Goal: Transaction & Acquisition: Purchase product/service

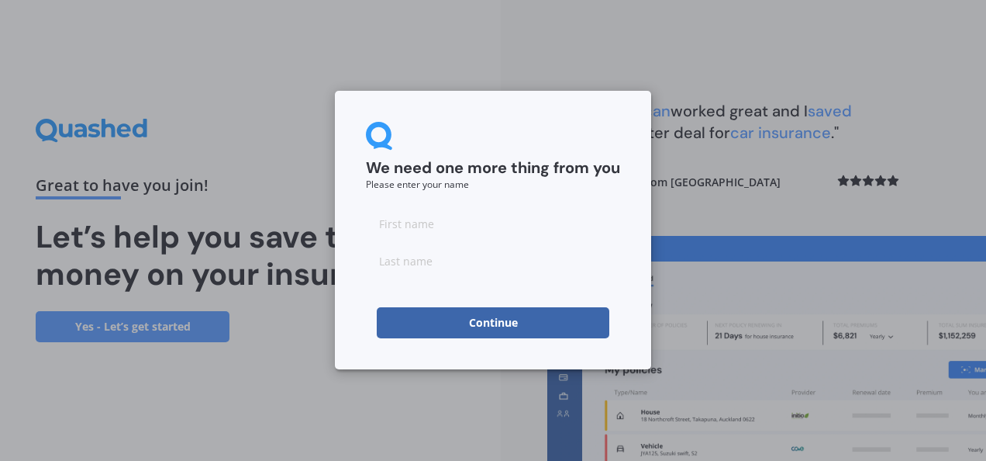
click at [423, 184] on small "Please enter your name" at bounding box center [417, 184] width 103 height 13
click at [419, 223] on input at bounding box center [493, 223] width 254 height 31
type input "[PERSON_NAME]"
type input "BRENDOLISE"
click at [504, 324] on button "Continue" at bounding box center [493, 322] width 233 height 31
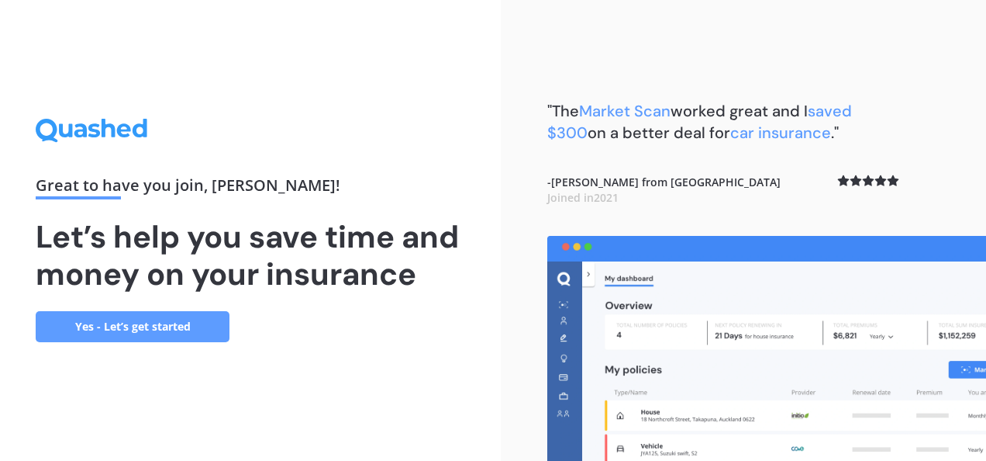
click at [119, 329] on link "Yes - Let’s get started" at bounding box center [133, 326] width 194 height 31
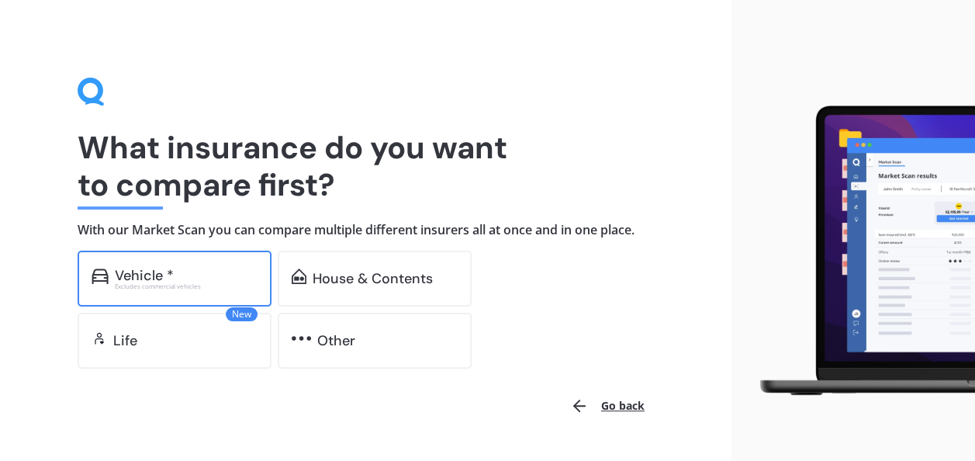
click at [150, 275] on div "Vehicle *" at bounding box center [144, 276] width 59 height 16
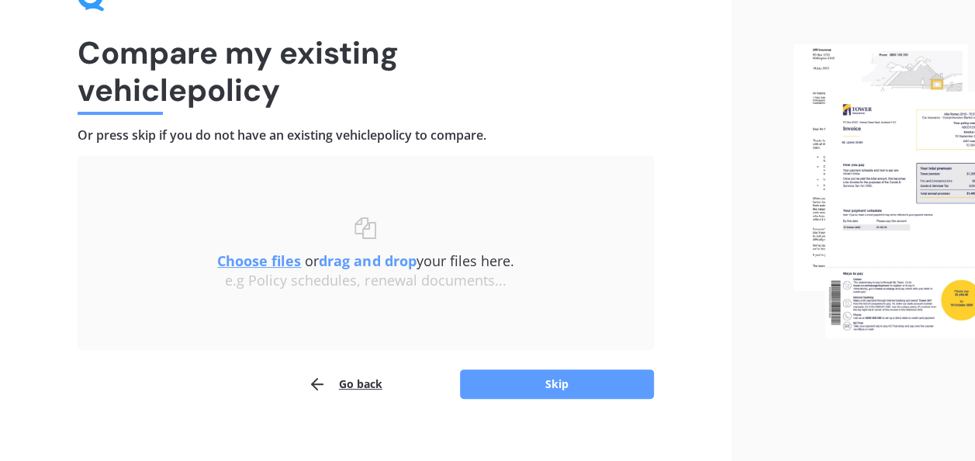
scroll to position [93, 0]
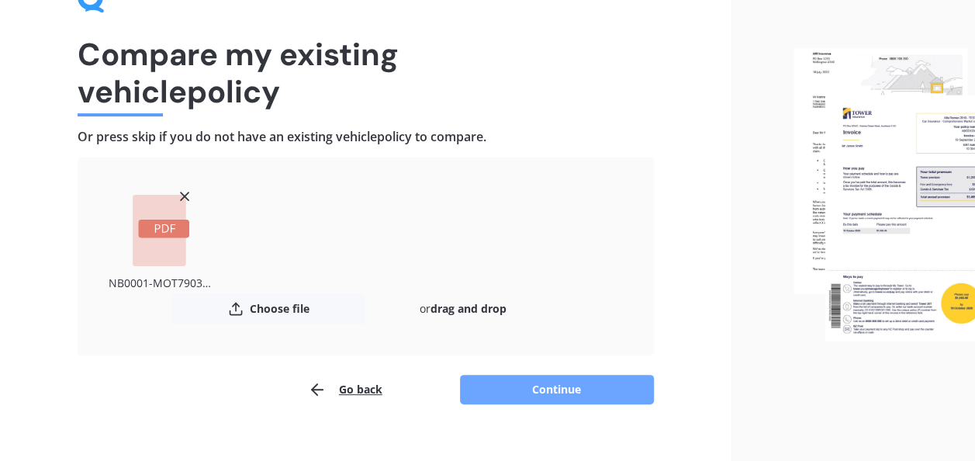
click at [561, 394] on button "Continue" at bounding box center [557, 389] width 194 height 29
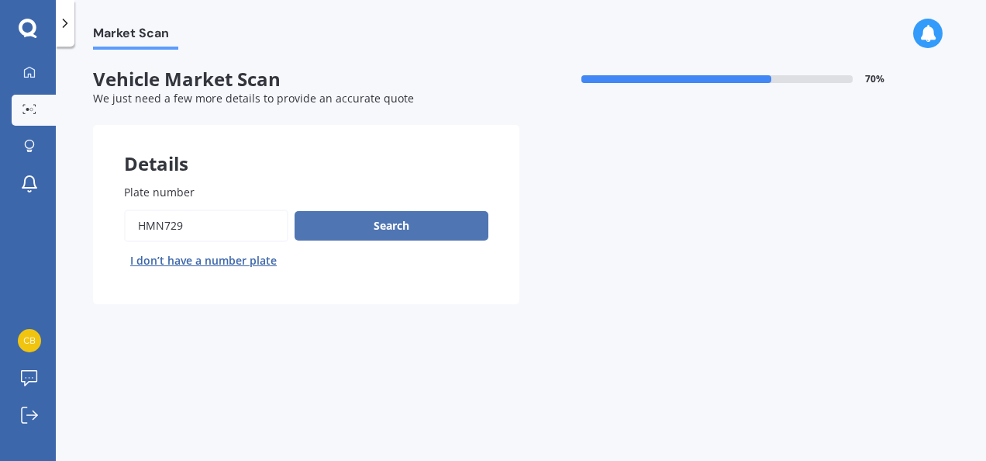
click at [406, 216] on button "Search" at bounding box center [392, 225] width 194 height 29
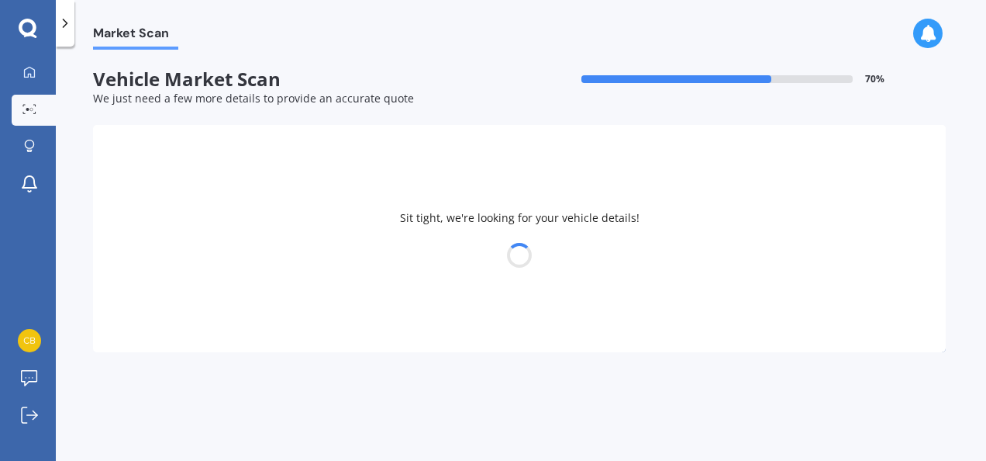
select select "HYUNDAI"
select select "I30"
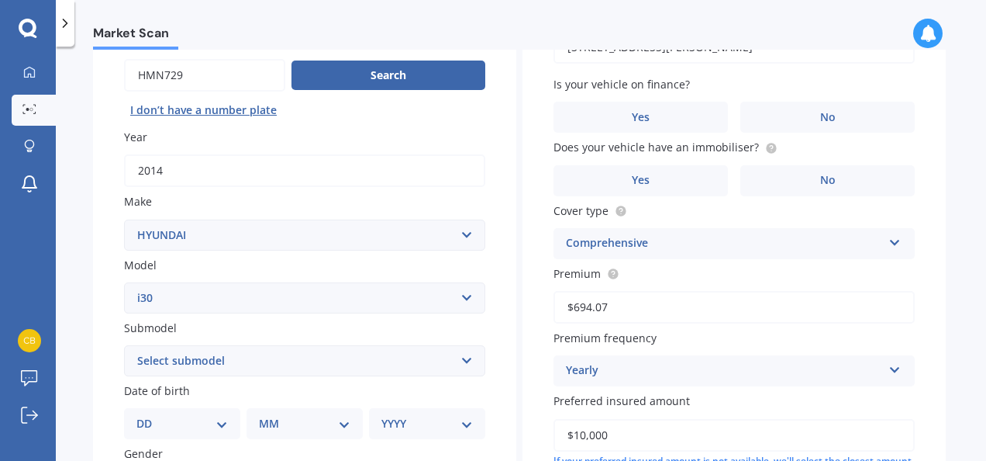
scroll to position [155, 0]
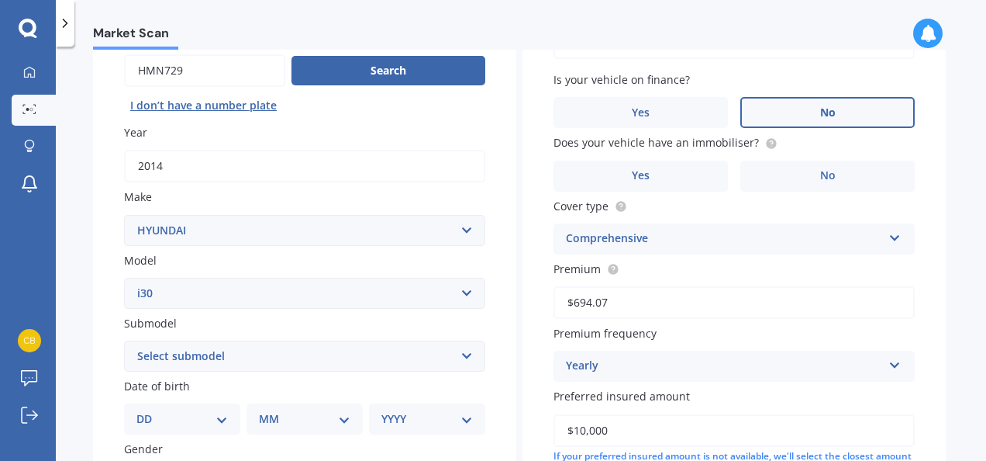
click at [877, 116] on label "No" at bounding box center [828, 112] width 174 height 31
click at [0, 0] on input "No" at bounding box center [0, 0] width 0 height 0
click at [820, 172] on span "No" at bounding box center [828, 175] width 16 height 13
click at [0, 0] on input "No" at bounding box center [0, 0] width 0 height 0
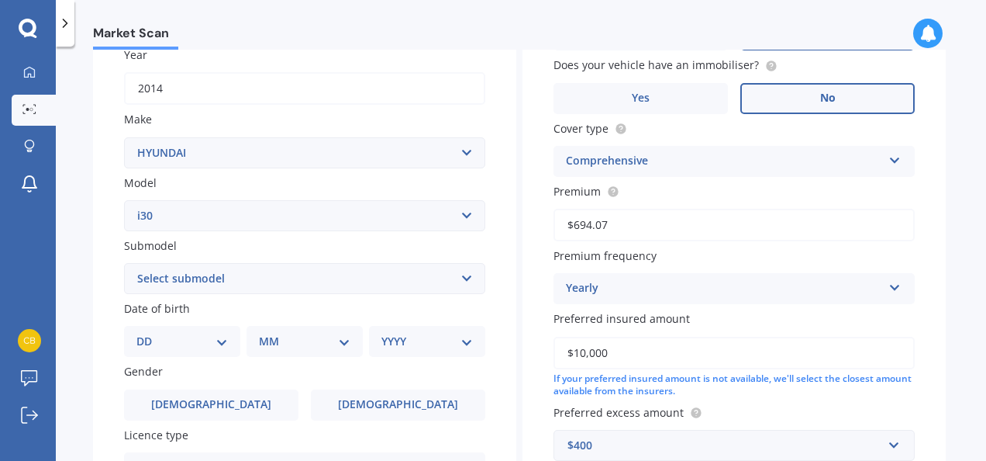
scroll to position [310, 0]
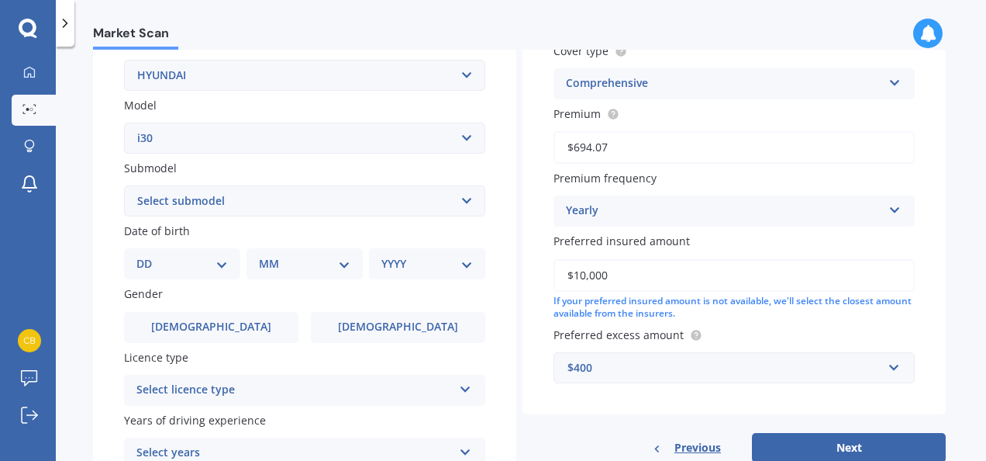
drag, startPoint x: 582, startPoint y: 275, endPoint x: 574, endPoint y: 273, distance: 8.7
click at [574, 273] on input "$10,000" at bounding box center [734, 275] width 361 height 33
type input "$9,000"
click at [756, 202] on div "Yearly Yearly Six-Monthly Quarterly Monthly Fortnightly Weekly" at bounding box center [734, 210] width 361 height 31
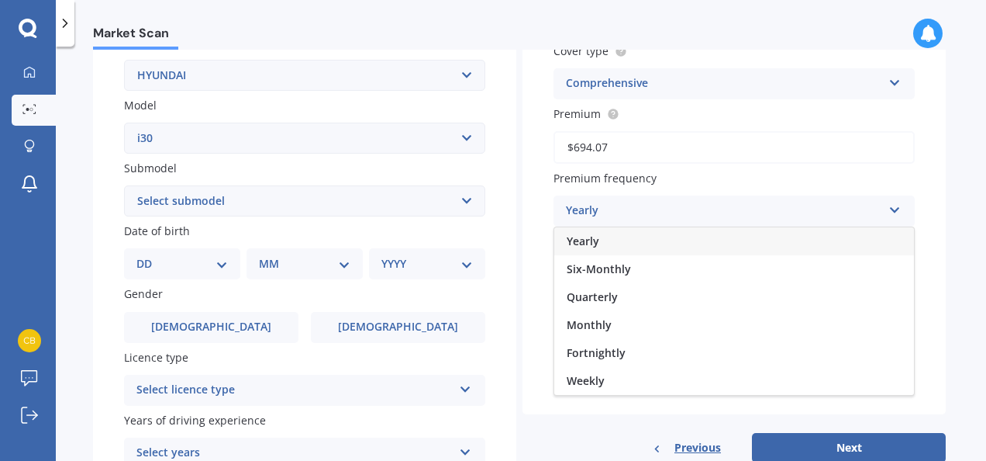
click at [759, 205] on div "Yearly" at bounding box center [724, 211] width 316 height 19
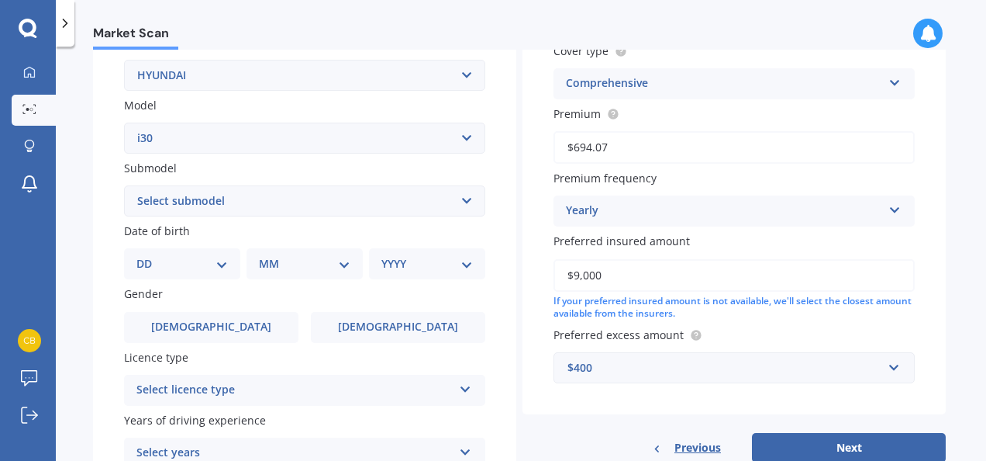
click at [163, 205] on select "Select submodel Diesel Turbo Hatchback Petrol Turbo Station Wagon 1.6A4" at bounding box center [304, 200] width 361 height 31
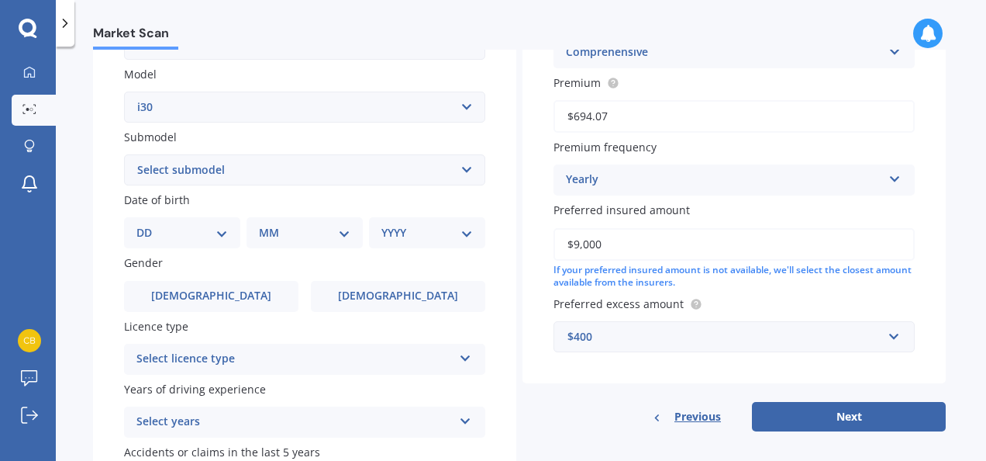
scroll to position [388, 0]
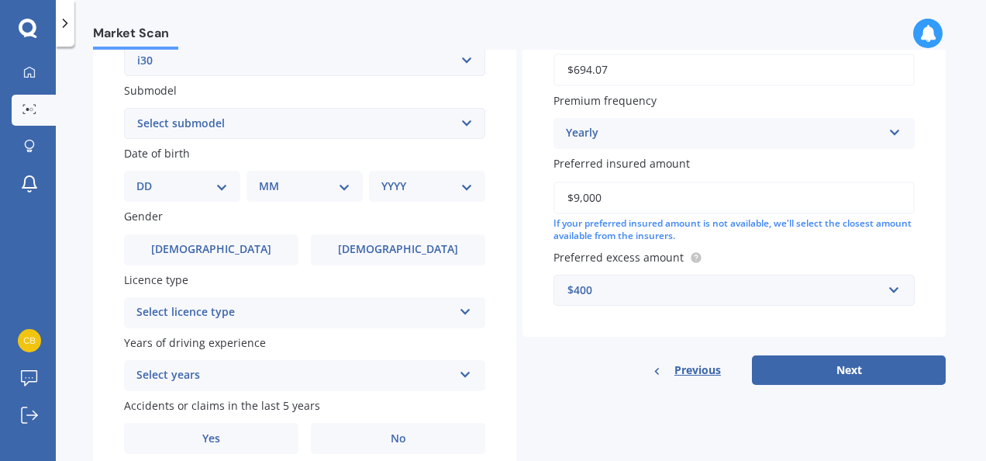
click at [185, 127] on select "Select submodel Diesel Turbo Hatchback Petrol Turbo Station Wagon 1.6A4" at bounding box center [304, 123] width 361 height 31
select select "STATION WAGON 1.6A4"
click at [124, 109] on select "Select submodel Diesel Turbo Hatchback Petrol Turbo Station Wagon 1.6A4" at bounding box center [304, 123] width 361 height 31
click at [145, 192] on select "DD 01 02 03 04 05 06 07 08 09 10 11 12 13 14 15 16 17 18 19 20 21 22 23 24 25 2…" at bounding box center [182, 186] width 92 height 17
select select "09"
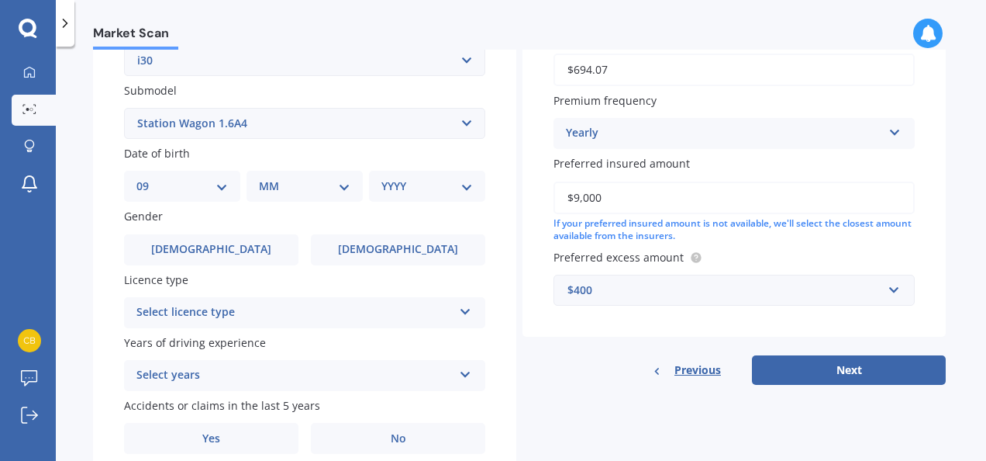
click at [149, 179] on select "DD 01 02 03 04 05 06 07 08 09 10 11 12 13 14 15 16 17 18 19 20 21 22 23 24 25 2…" at bounding box center [182, 186] width 92 height 17
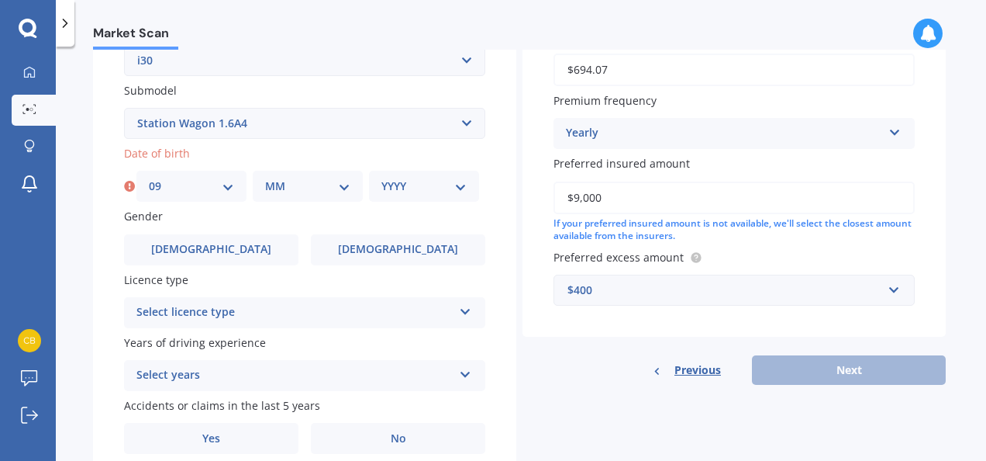
click at [295, 189] on select "MM 01 02 03 04 05 06 07 08 09 10 11 12" at bounding box center [307, 186] width 85 height 17
select select "02"
click at [265, 179] on select "MM 01 02 03 04 05 06 07 08 09 10 11 12" at bounding box center [307, 186] width 85 height 17
click at [433, 190] on select "YYYY 2025 2024 2023 2022 2021 2020 2019 2018 2017 2016 2015 2014 2013 2012 2011…" at bounding box center [424, 186] width 85 height 17
select select "1972"
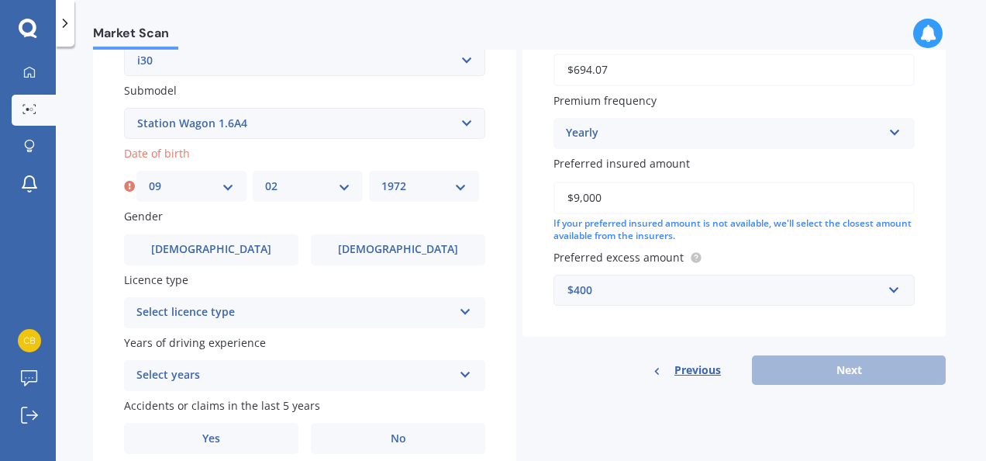
click at [382, 179] on select "YYYY 2025 2024 2023 2022 2021 2020 2019 2018 2017 2016 2015 2014 2013 2012 2011…" at bounding box center [424, 186] width 85 height 17
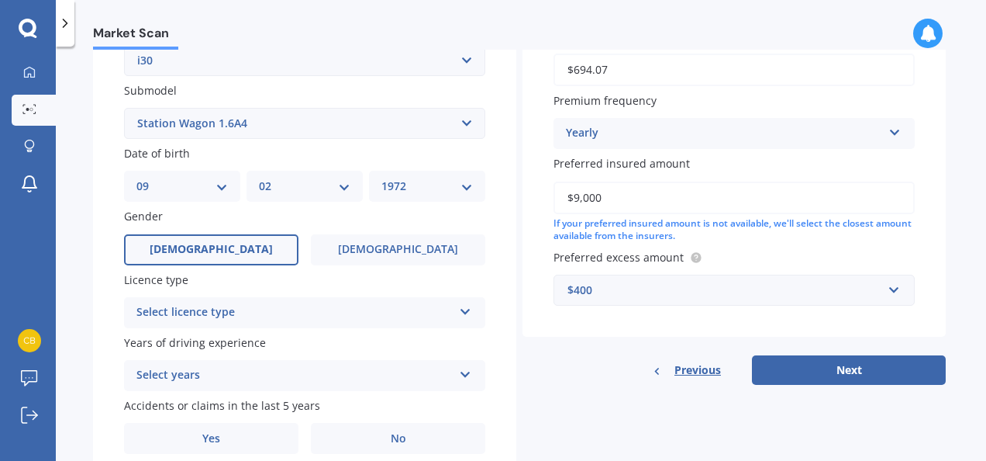
click at [228, 260] on label "Male" at bounding box center [211, 249] width 174 height 31
click at [0, 0] on input "Male" at bounding box center [0, 0] width 0 height 0
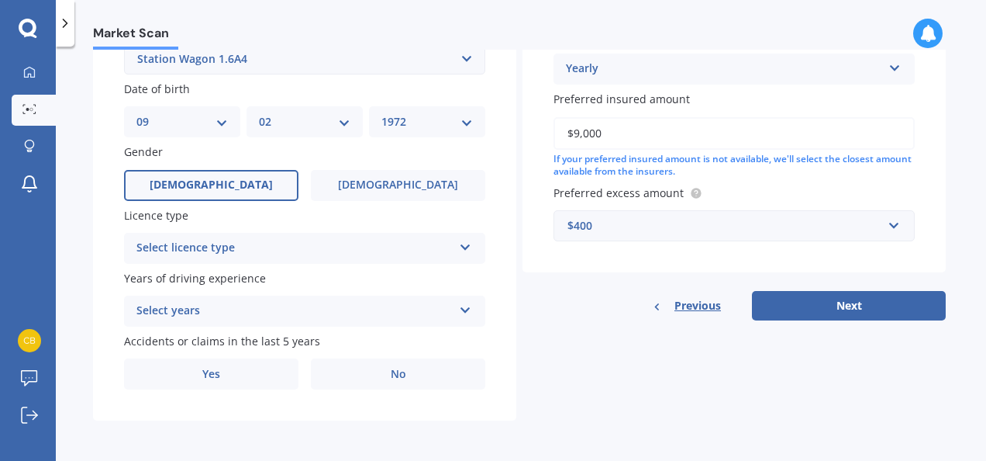
click at [179, 253] on div "Select licence type" at bounding box center [294, 248] width 316 height 19
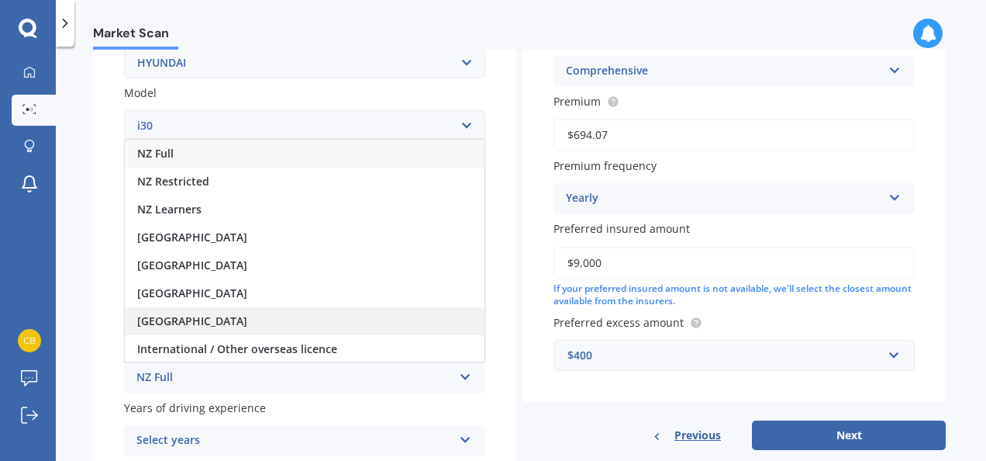
scroll to position [299, 0]
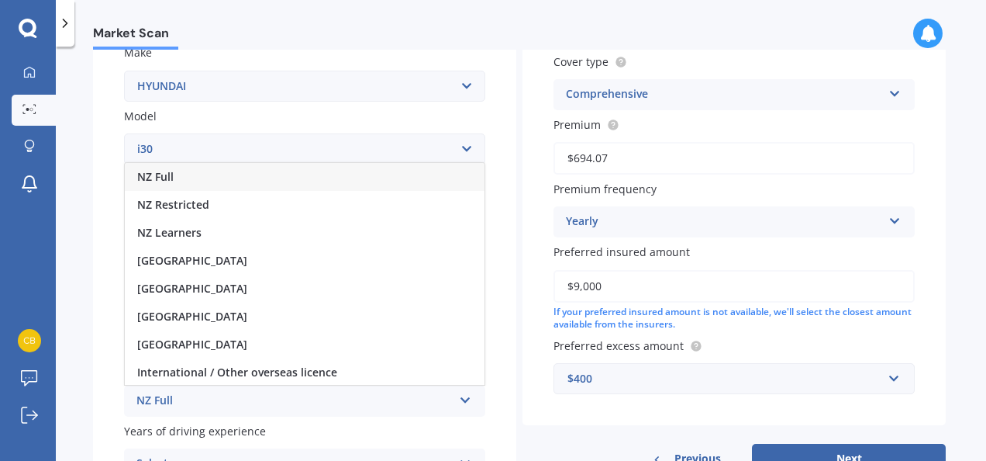
click at [163, 176] on span "NZ Full" at bounding box center [155, 176] width 36 height 15
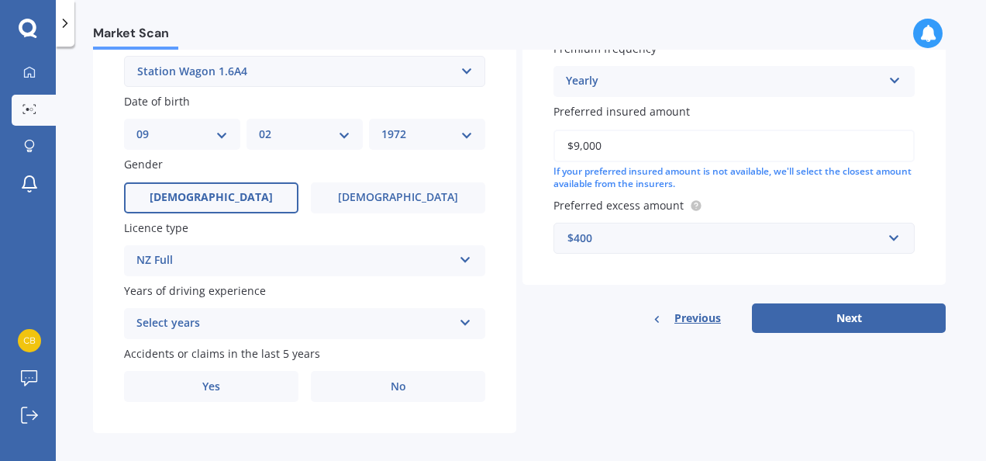
scroll to position [454, 0]
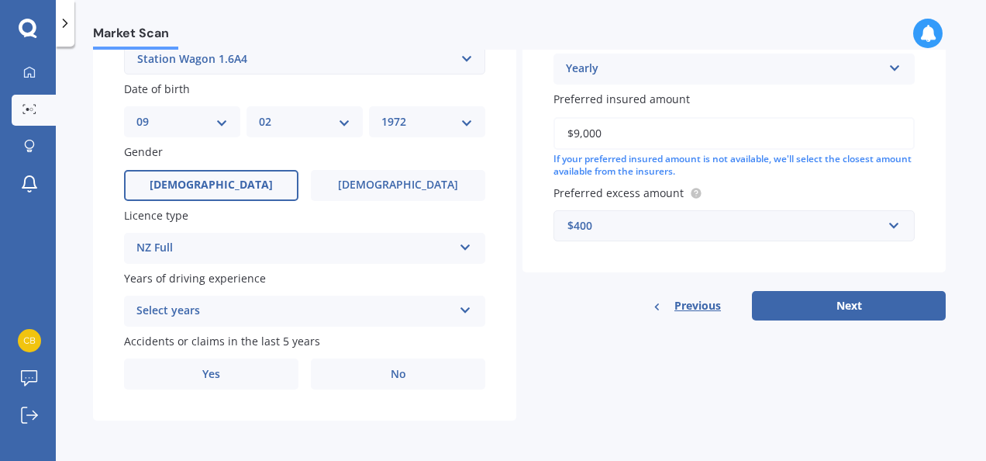
click at [164, 304] on div "Select years" at bounding box center [294, 311] width 316 height 19
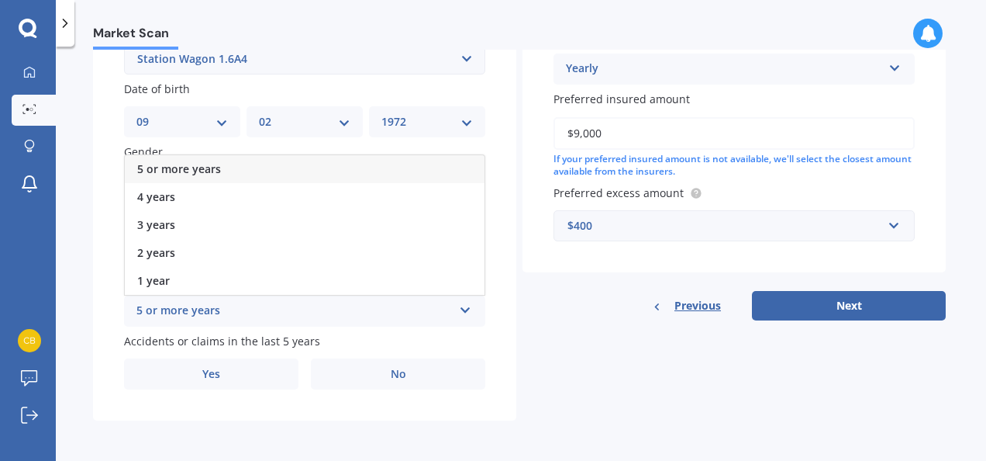
click at [207, 171] on span "5 or more years" at bounding box center [179, 168] width 84 height 15
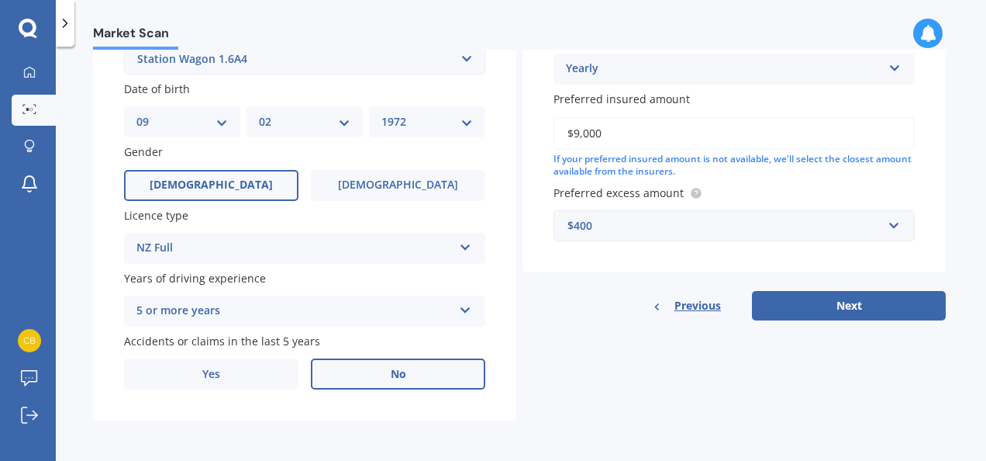
click at [391, 373] on span "No" at bounding box center [399, 374] width 16 height 13
click at [0, 0] on input "No" at bounding box center [0, 0] width 0 height 0
click at [870, 299] on button "Next" at bounding box center [849, 305] width 194 height 29
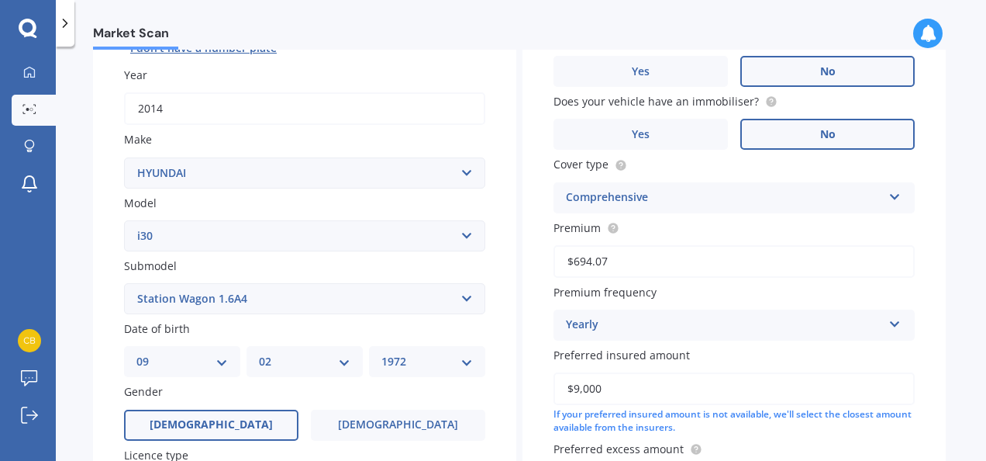
scroll to position [105, 0]
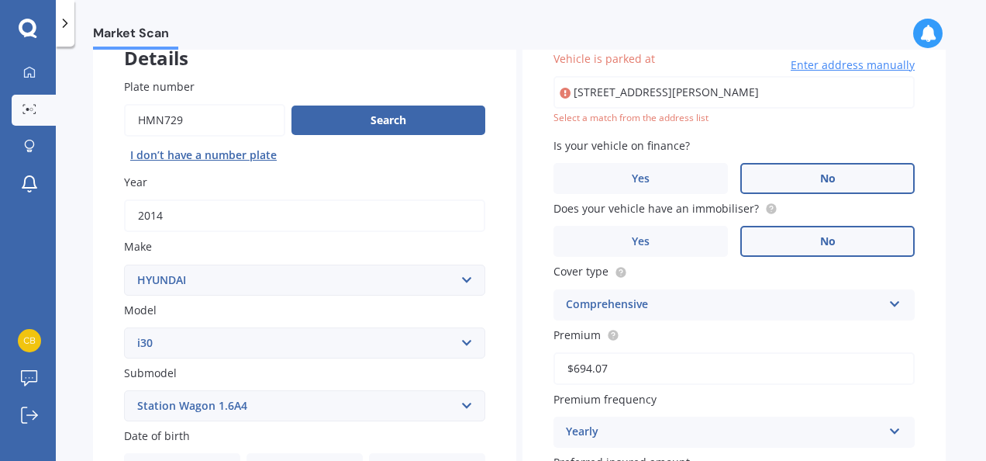
type input "7C Raetihi Crescent, Mount Albert, Auckland 1025"
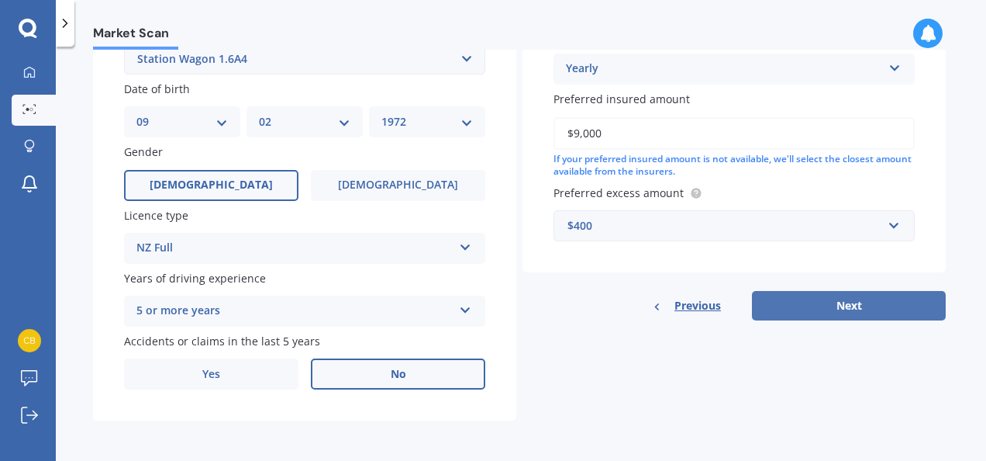
click at [866, 306] on button "Next" at bounding box center [849, 305] width 194 height 29
select select "09"
select select "02"
select select "1972"
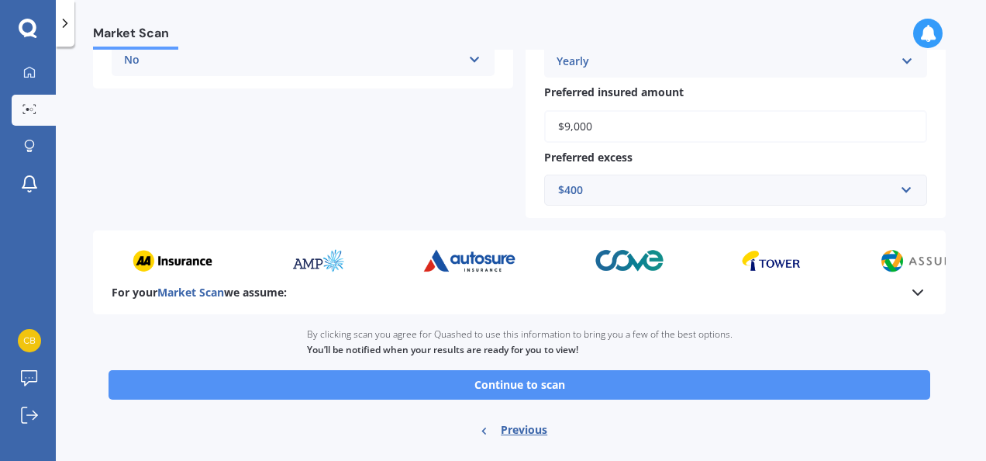
scroll to position [469, 0]
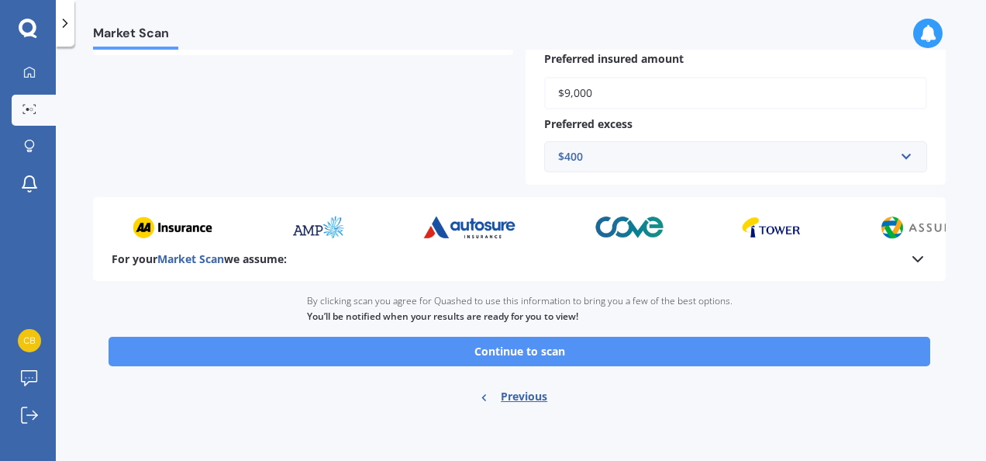
click at [522, 352] on button "Continue to scan" at bounding box center [520, 351] width 822 height 29
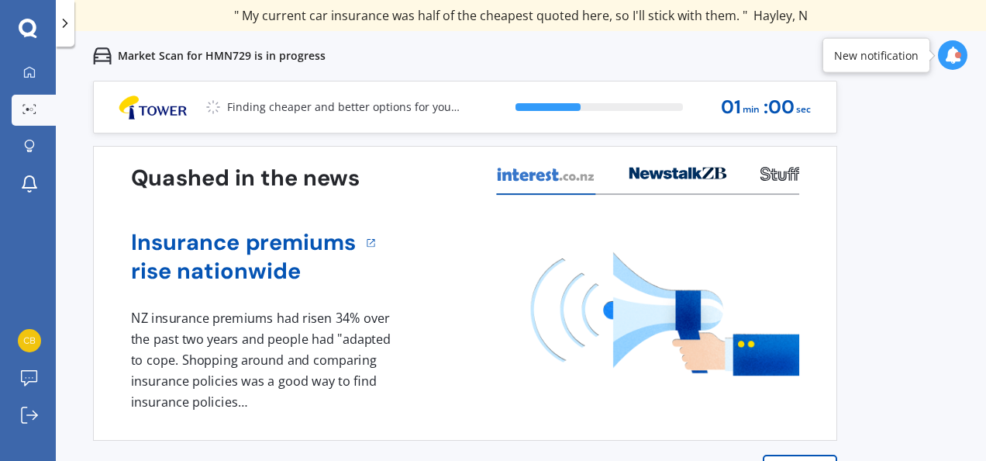
click at [911, 225] on div "Previous 60,000+ Kiwis have signed up to shop and save on insurance with us " H…" at bounding box center [521, 311] width 931 height 461
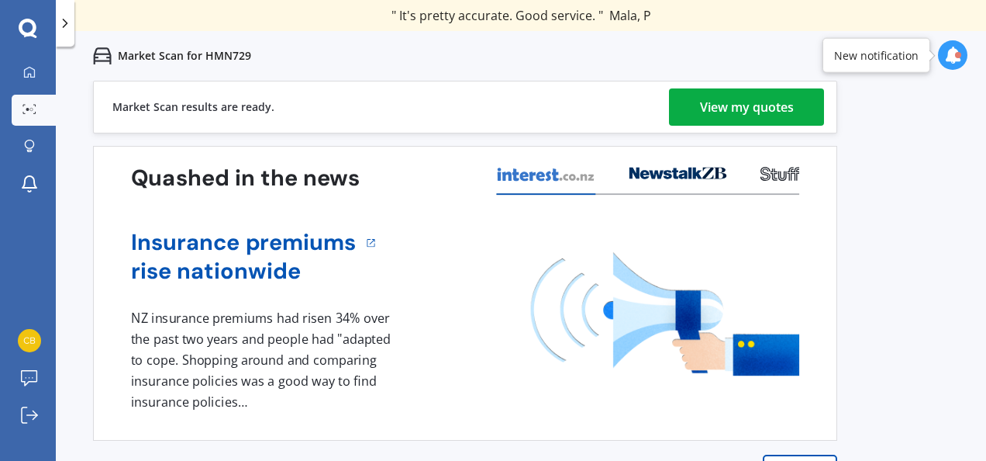
click at [745, 102] on div "View my quotes" at bounding box center [747, 106] width 94 height 37
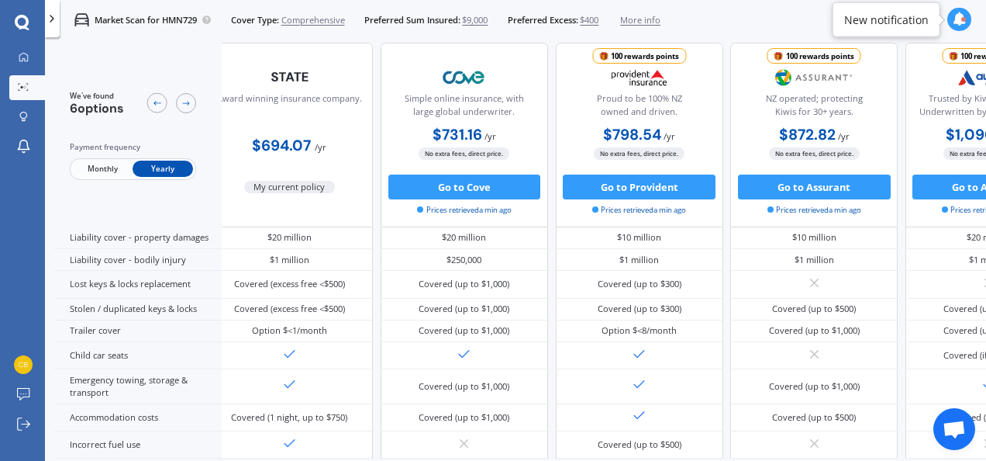
scroll to position [174, 0]
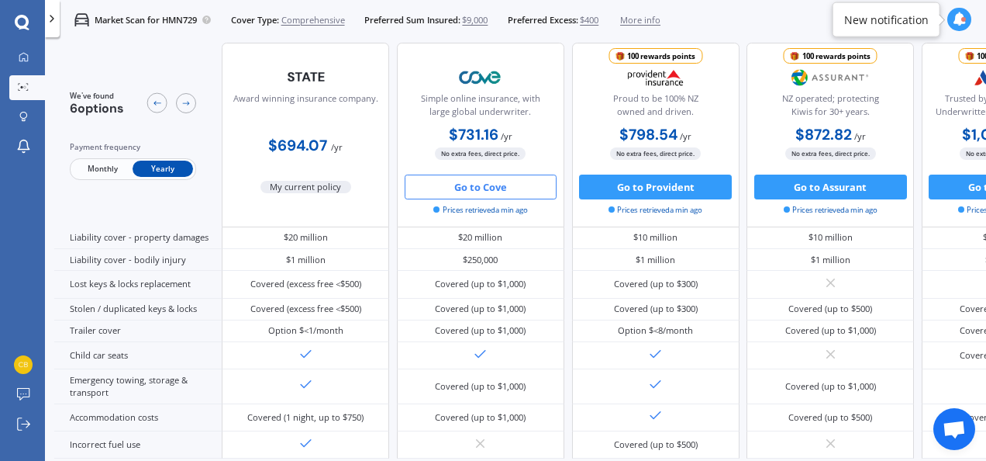
click at [521, 188] on button "Go to Cove" at bounding box center [481, 186] width 153 height 25
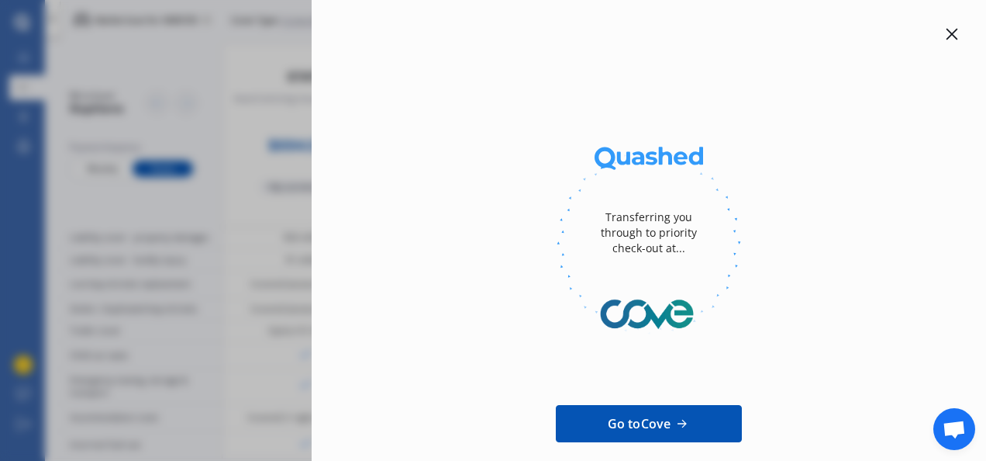
click at [946, 34] on icon at bounding box center [952, 34] width 12 height 12
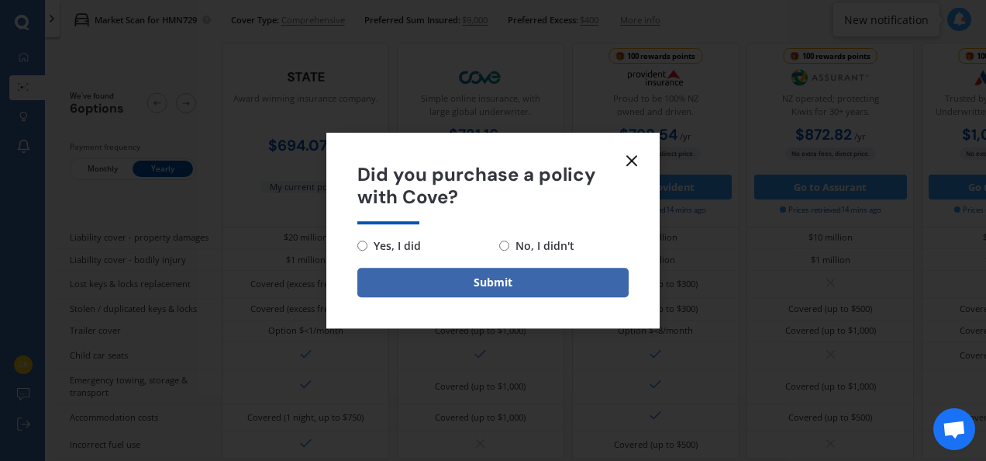
click at [506, 245] on input "No, I didn't" at bounding box center [504, 245] width 10 height 10
radio input "true"
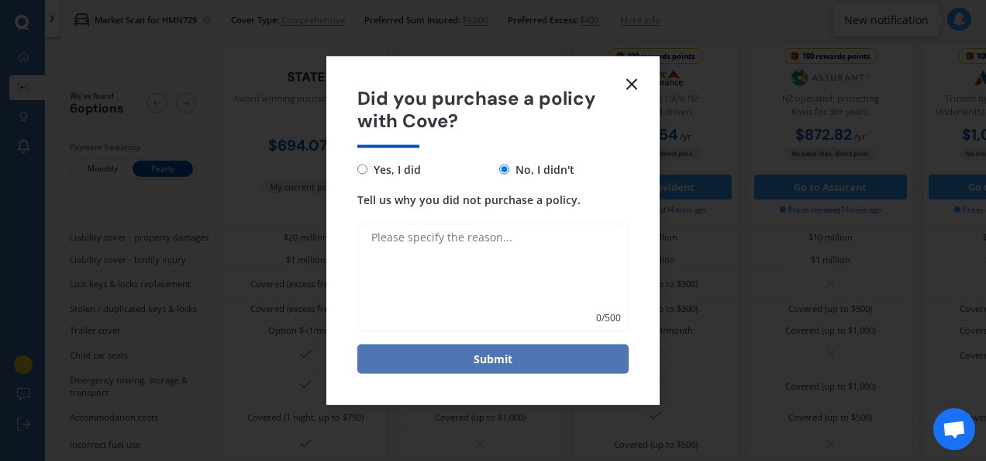
click at [501, 361] on button "Submit" at bounding box center [493, 358] width 271 height 29
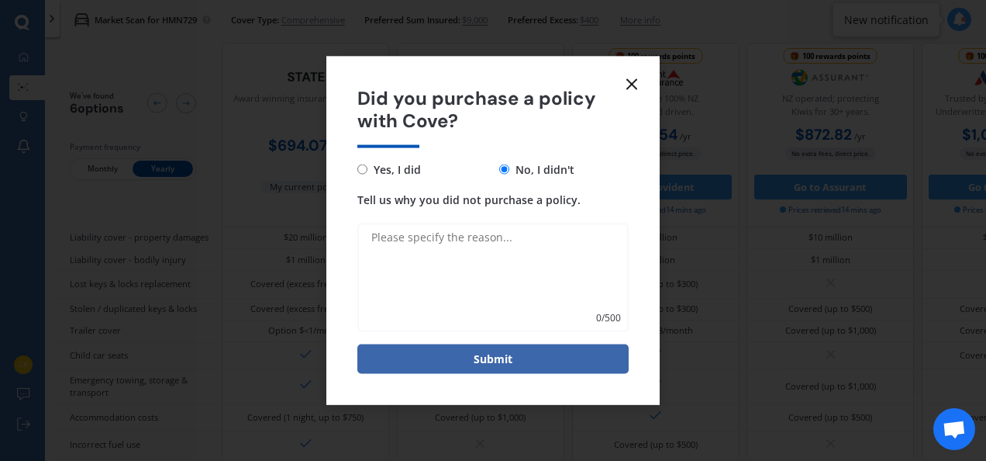
click at [461, 254] on textarea "Tell us why you did not purchase a policy." at bounding box center [493, 277] width 271 height 109
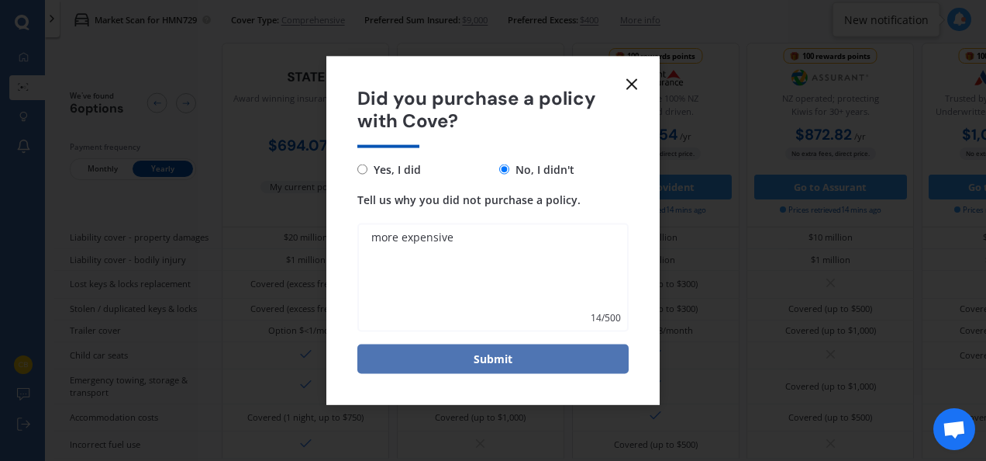
type textarea "more expensive"
click at [499, 353] on button "Submit" at bounding box center [493, 358] width 271 height 29
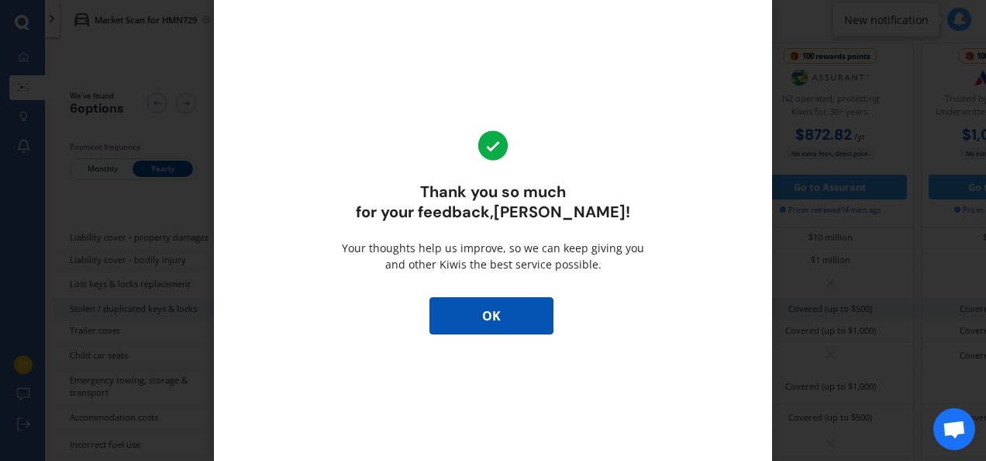
click at [490, 302] on button "OK" at bounding box center [492, 315] width 124 height 37
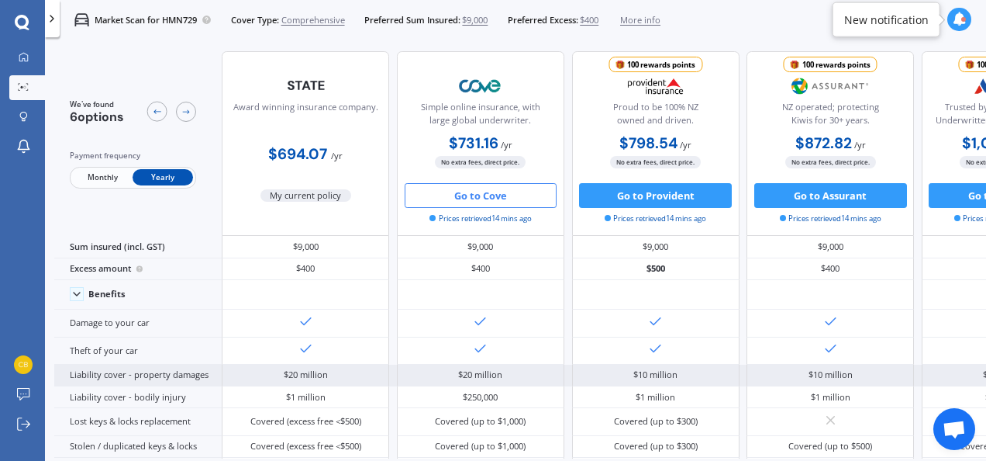
scroll to position [0, 0]
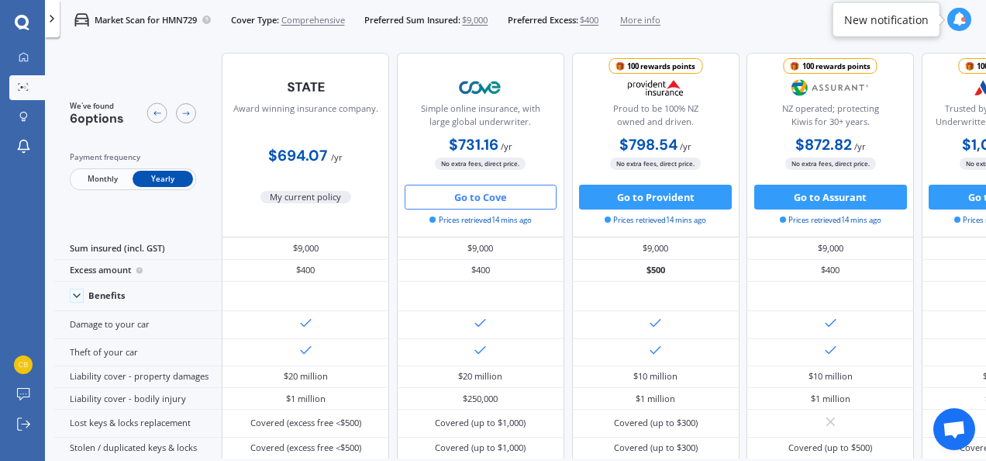
click at [956, 19] on icon at bounding box center [960, 19] width 14 height 14
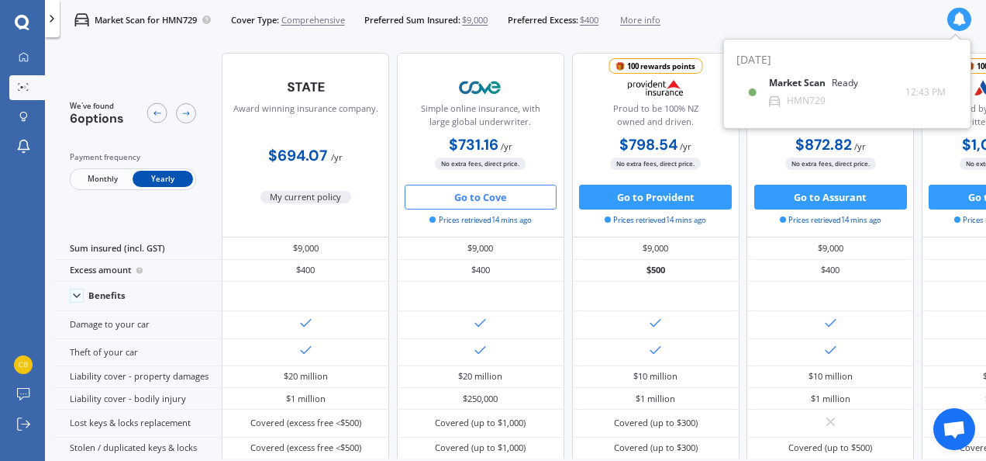
click at [840, 17] on div "Market Scan for HMN729 Cover Type: Comprehensive Preferred Sum Insured: $9,000 …" at bounding box center [515, 20] width 941 height 40
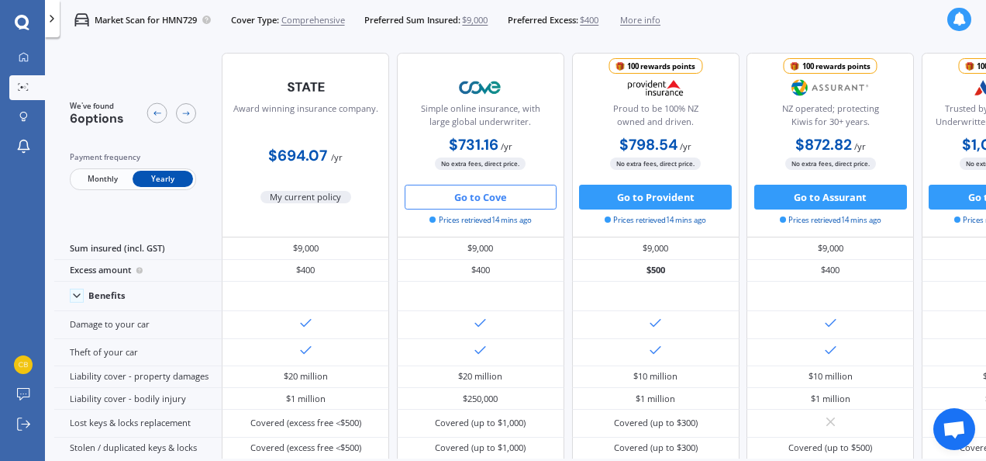
click at [52, 20] on polyline at bounding box center [51, 19] width 3 height 6
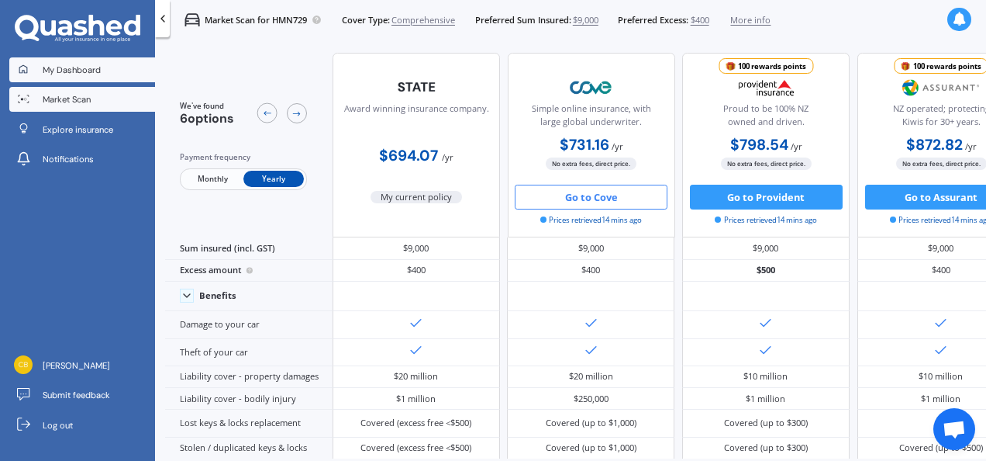
click at [67, 67] on span "My Dashboard" at bounding box center [72, 70] width 58 height 12
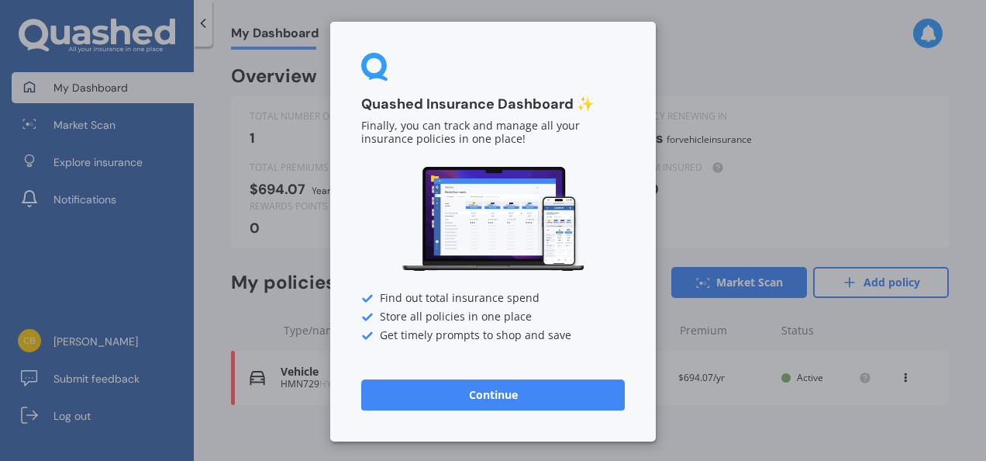
click at [482, 393] on button "Continue" at bounding box center [493, 394] width 264 height 31
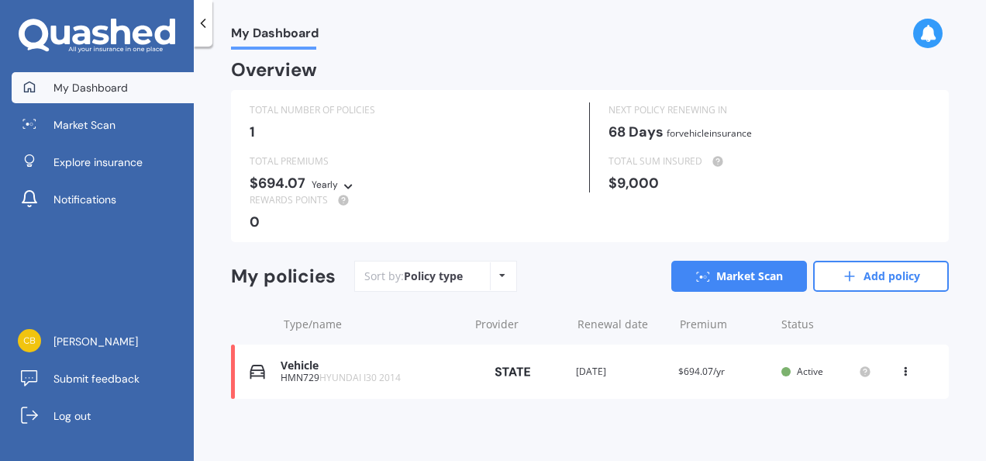
scroll to position [9, 0]
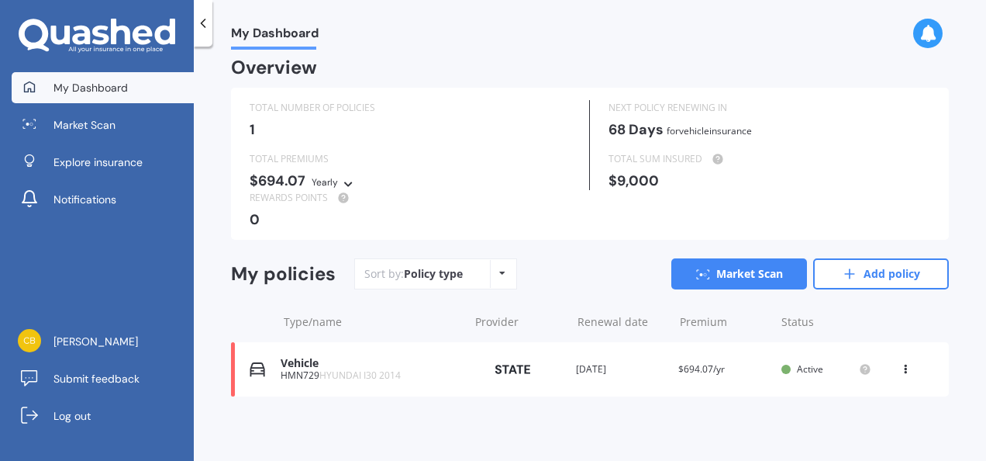
click at [591, 278] on div "Sort by: Policy type Policy type Alphabetical Date added Renewing next Market S…" at bounding box center [651, 273] width 595 height 31
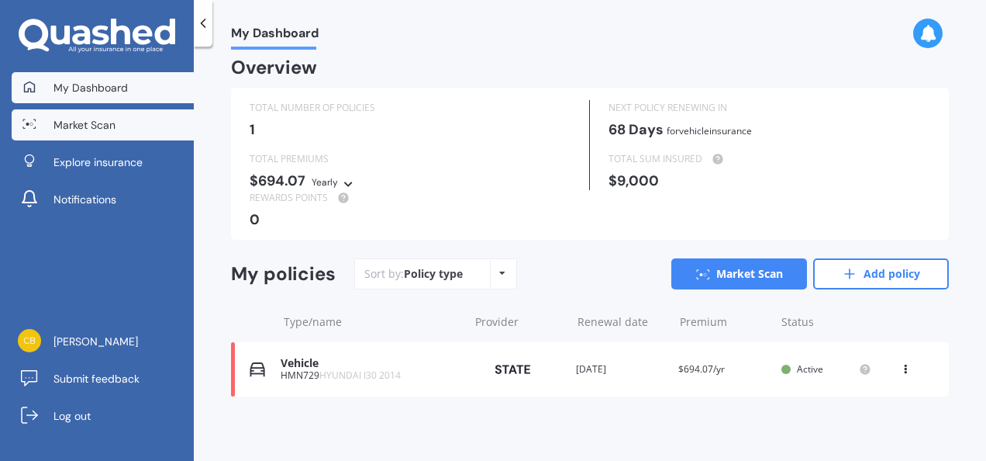
click at [68, 123] on span "Market Scan" at bounding box center [85, 125] width 62 height 16
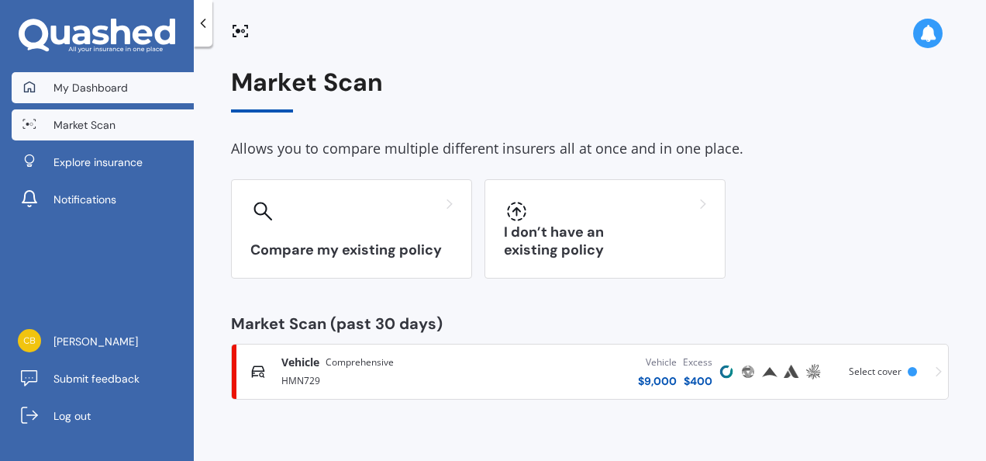
click at [69, 87] on span "My Dashboard" at bounding box center [91, 88] width 74 height 16
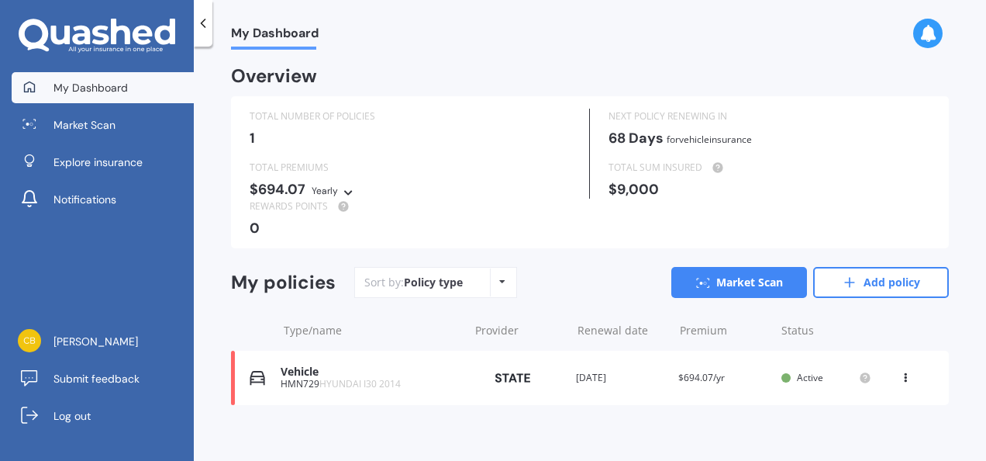
click at [205, 26] on icon at bounding box center [203, 24] width 16 height 16
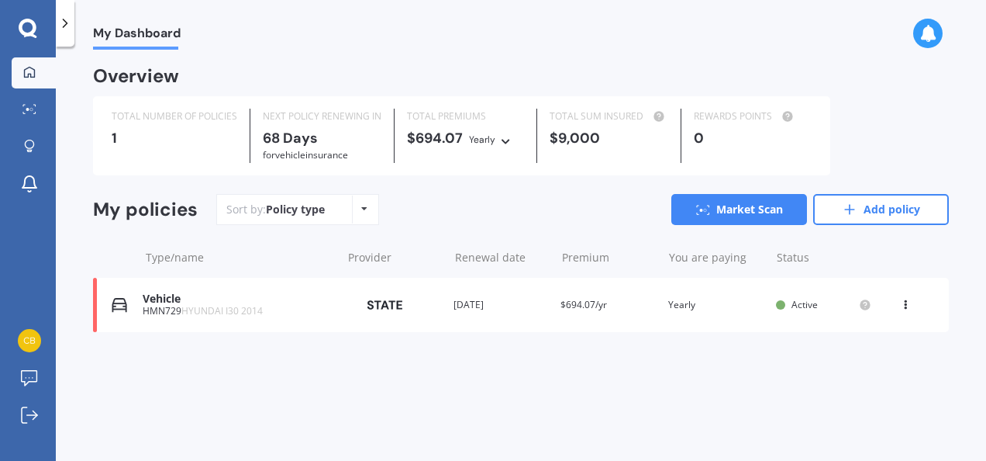
click at [64, 16] on icon at bounding box center [65, 24] width 16 height 16
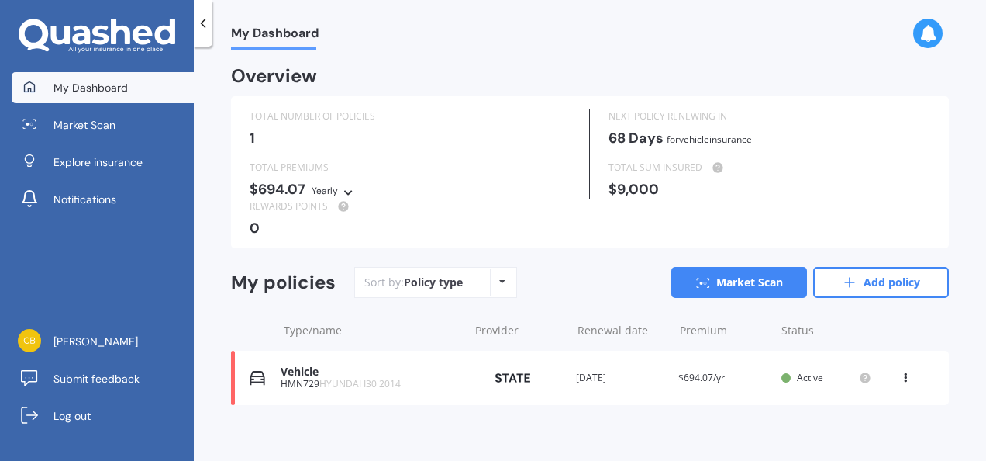
click at [508, 278] on div "Policy type Alphabetical Date added Renewing next" at bounding box center [502, 282] width 24 height 28
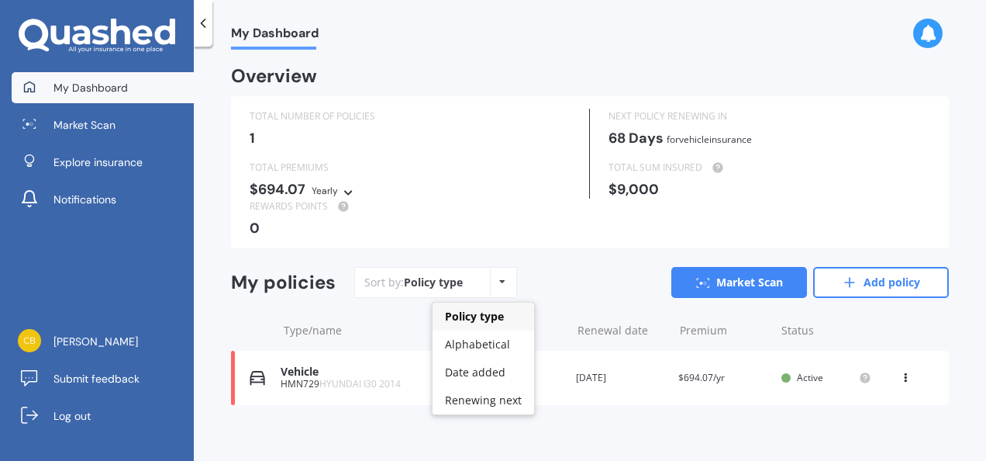
click at [508, 278] on div "Policy type Alphabetical Date added Renewing next" at bounding box center [502, 282] width 24 height 28
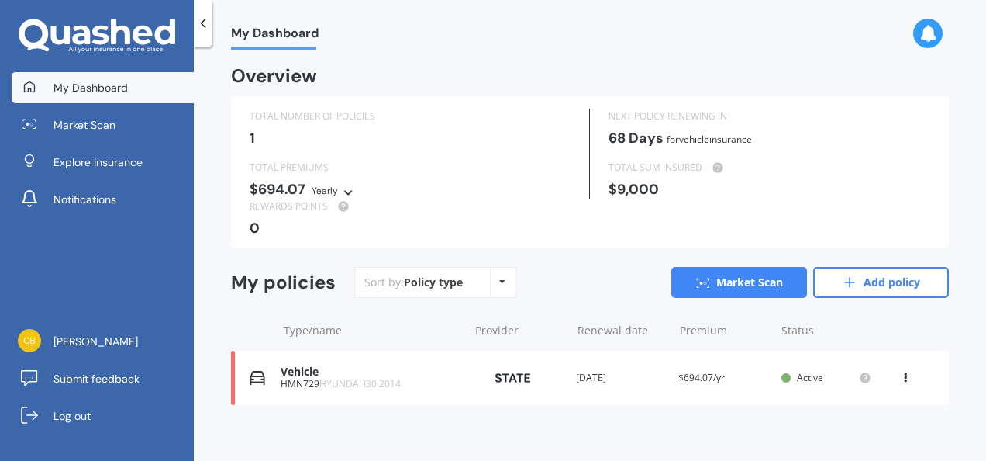
click at [599, 285] on div "Sort by: Policy type Policy type Alphabetical Date added Renewing next Market S…" at bounding box center [651, 282] width 595 height 31
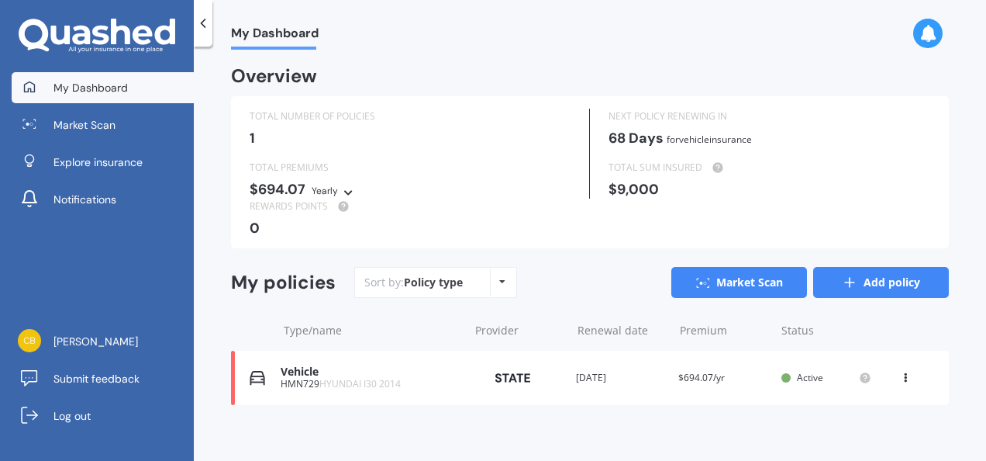
click at [883, 285] on link "Add policy" at bounding box center [881, 282] width 136 height 31
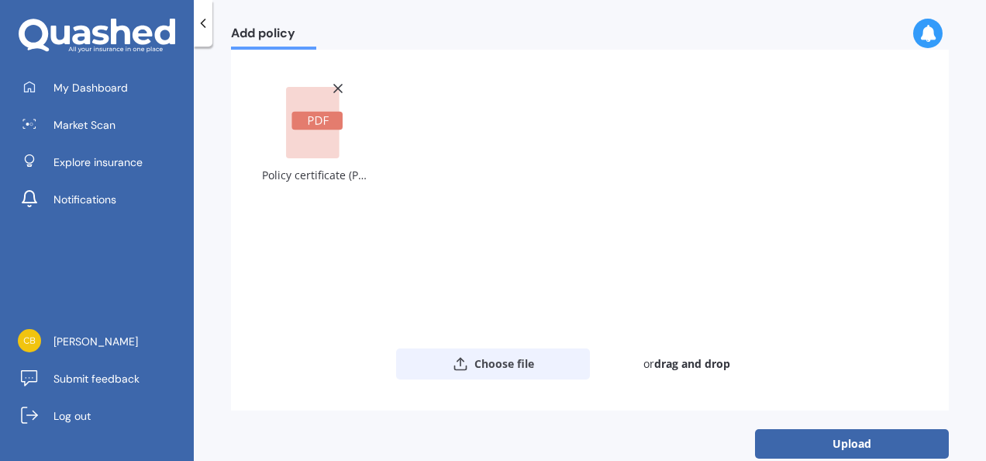
scroll to position [135, 0]
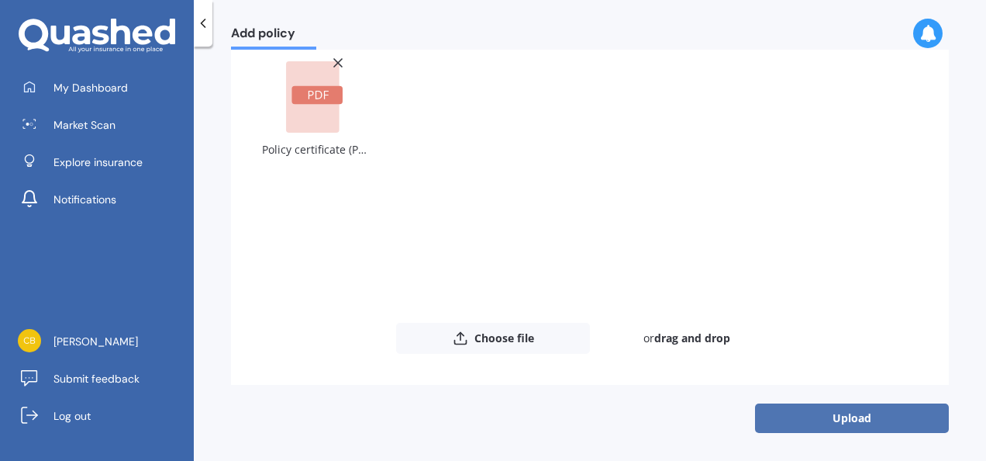
click at [845, 422] on button "Upload" at bounding box center [852, 417] width 194 height 29
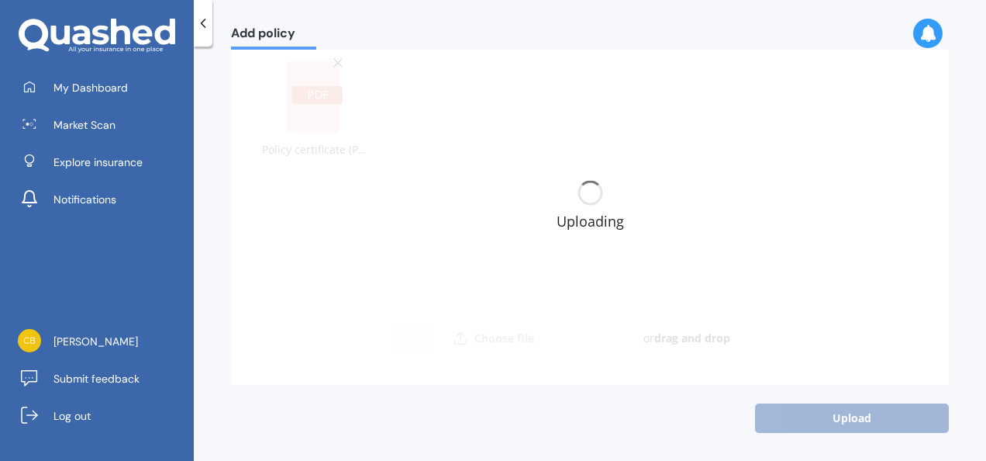
scroll to position [0, 0]
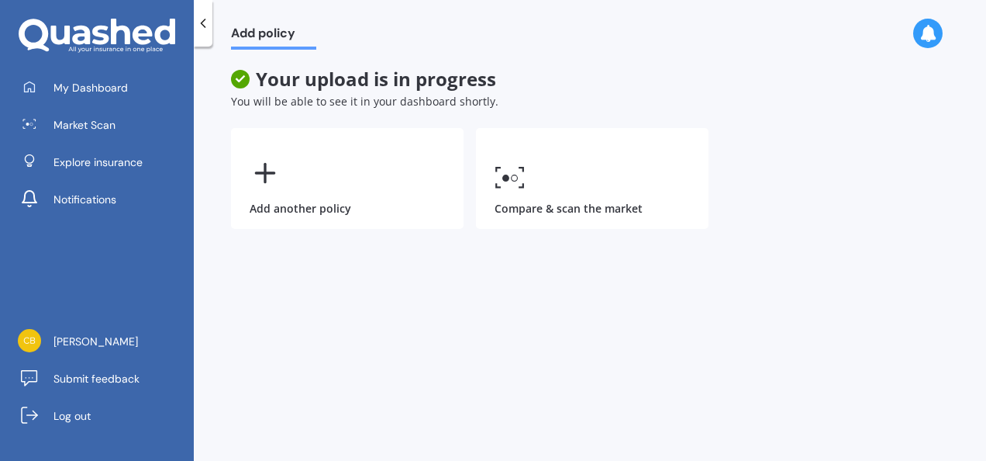
click at [361, 304] on div "Add policy Your upload is in progress You will be able to see it in your dashbo…" at bounding box center [590, 257] width 793 height 414
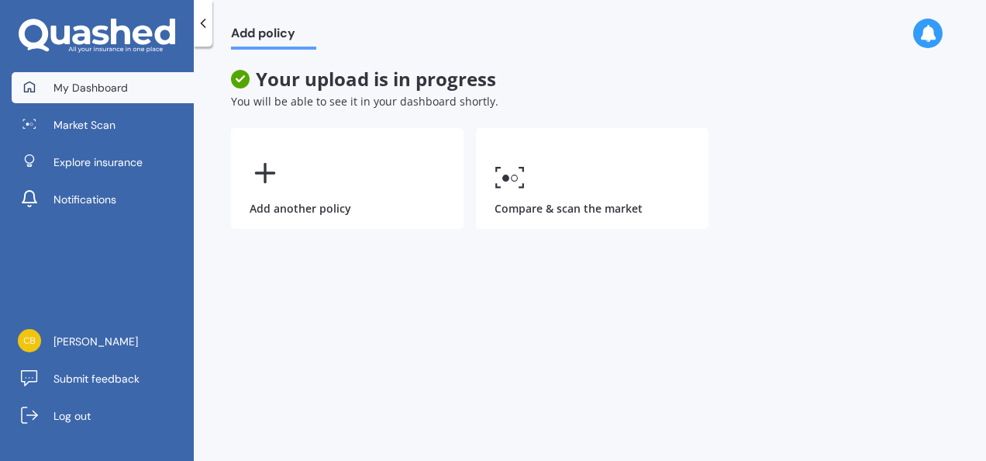
drag, startPoint x: 107, startPoint y: 94, endPoint x: 116, endPoint y: 94, distance: 9.3
click at [107, 94] on span "My Dashboard" at bounding box center [91, 88] width 74 height 16
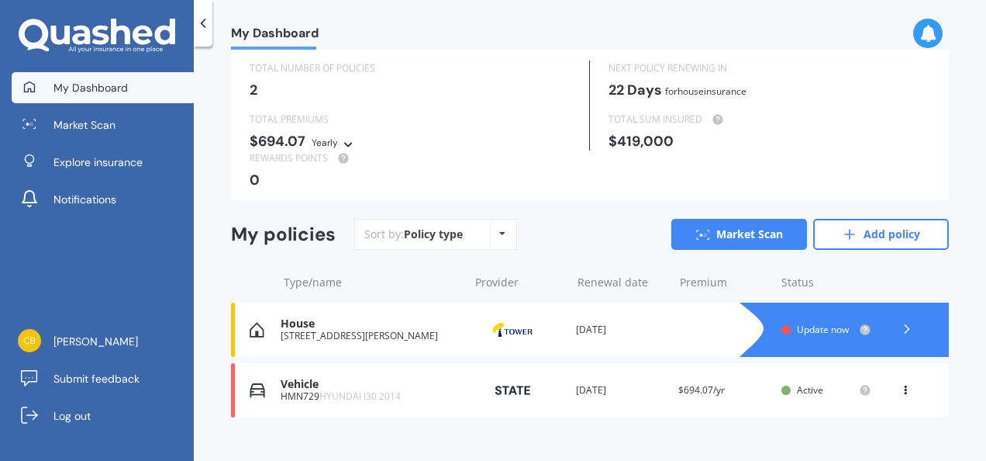
scroll to position [69, 0]
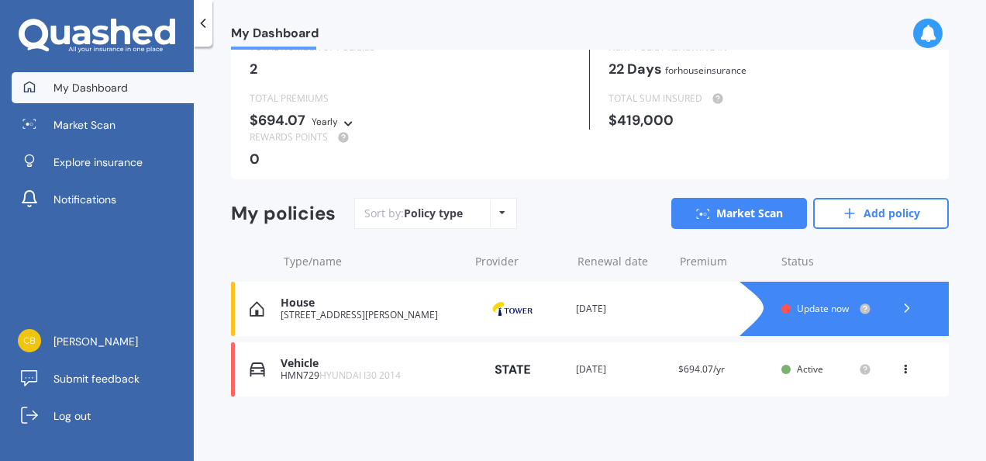
click at [905, 306] on polyline at bounding box center [907, 308] width 4 height 8
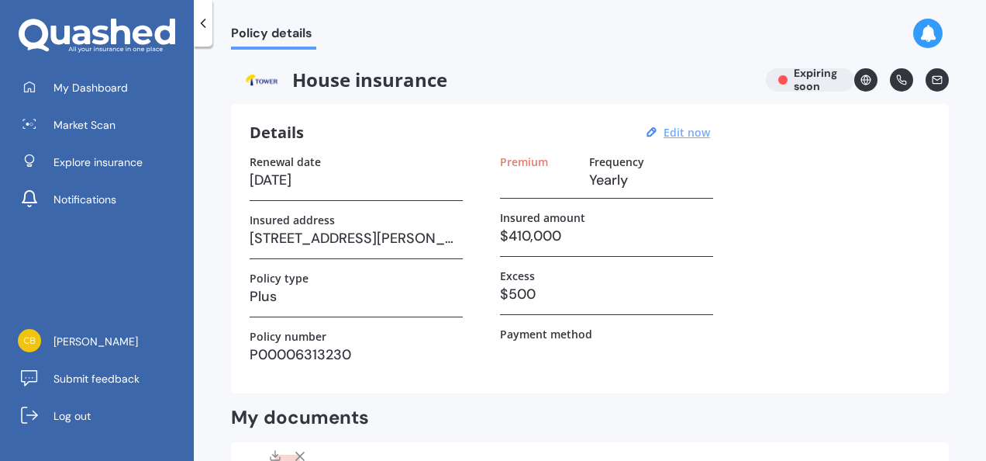
click at [700, 135] on u "Edit now" at bounding box center [687, 132] width 47 height 15
select select "01"
select select "09"
select select "2025"
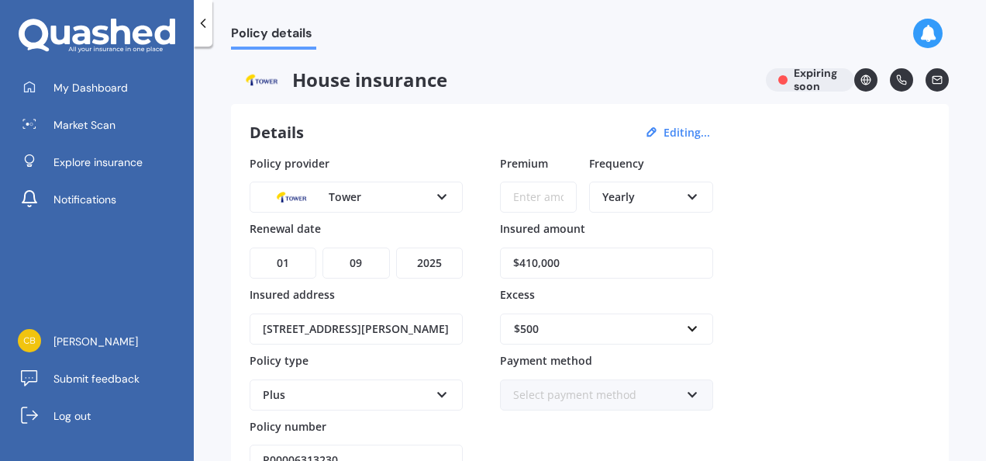
click at [542, 200] on input "Premium" at bounding box center [538, 196] width 77 height 31
paste input "$1,374.04"
type input "$1,374.04"
click at [770, 230] on div "Policy provider Tower AA AMI AMP ANZ ASB Ando BNZ Co-Operative Bank FMG Initio …" at bounding box center [590, 315] width 681 height 321
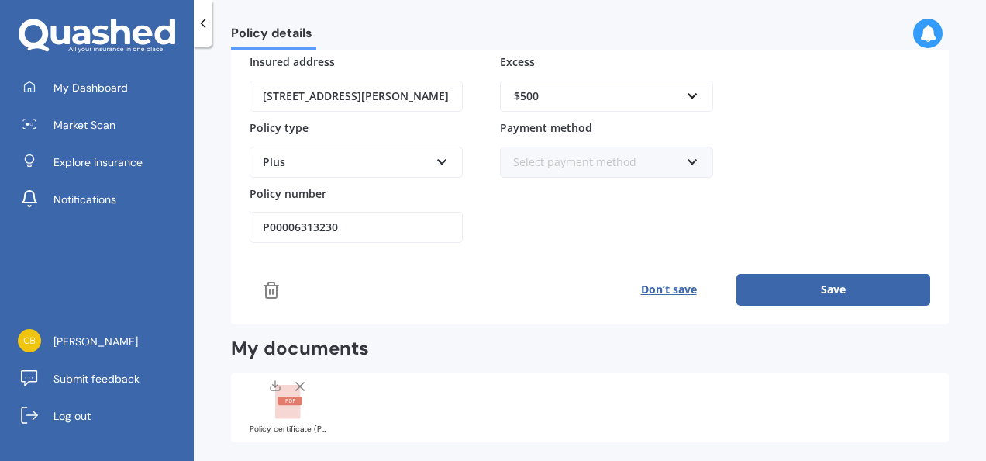
scroll to position [155, 0]
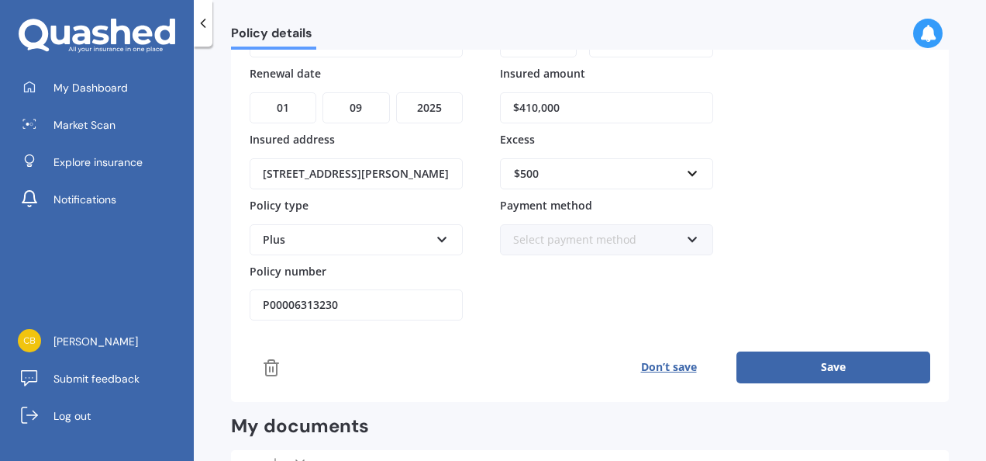
click at [851, 374] on button "Save" at bounding box center [834, 366] width 194 height 31
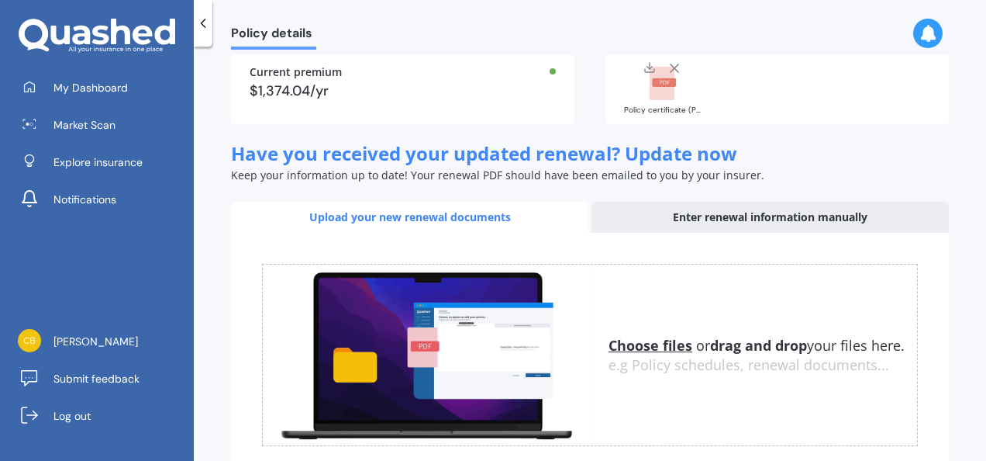
scroll to position [478, 0]
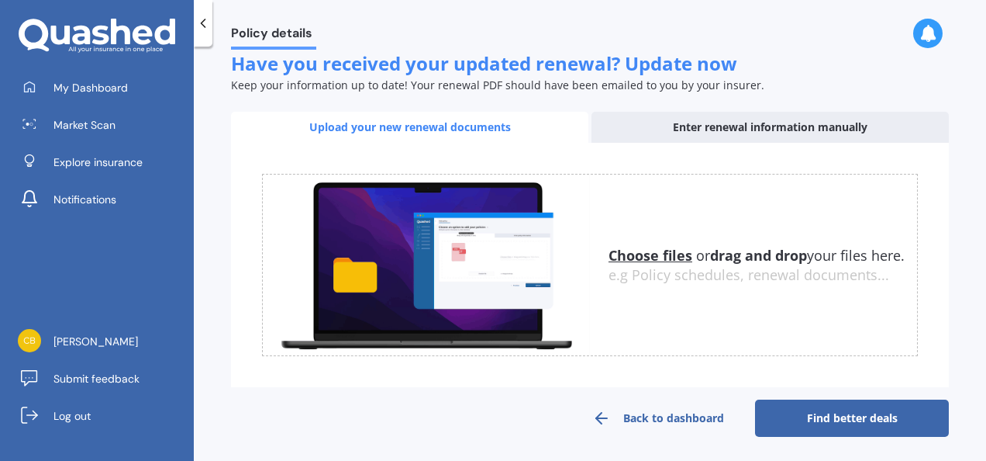
click at [820, 423] on link "Find better deals" at bounding box center [852, 417] width 194 height 37
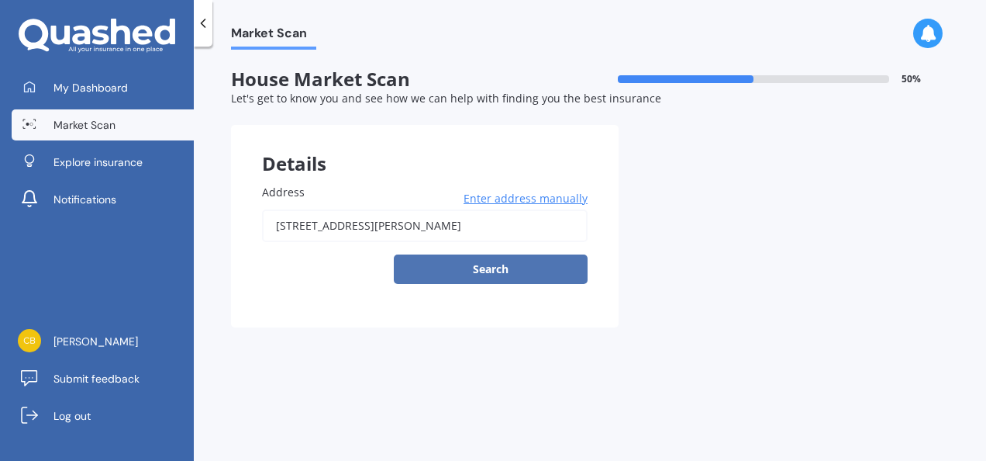
click at [508, 278] on button "Search" at bounding box center [491, 268] width 194 height 29
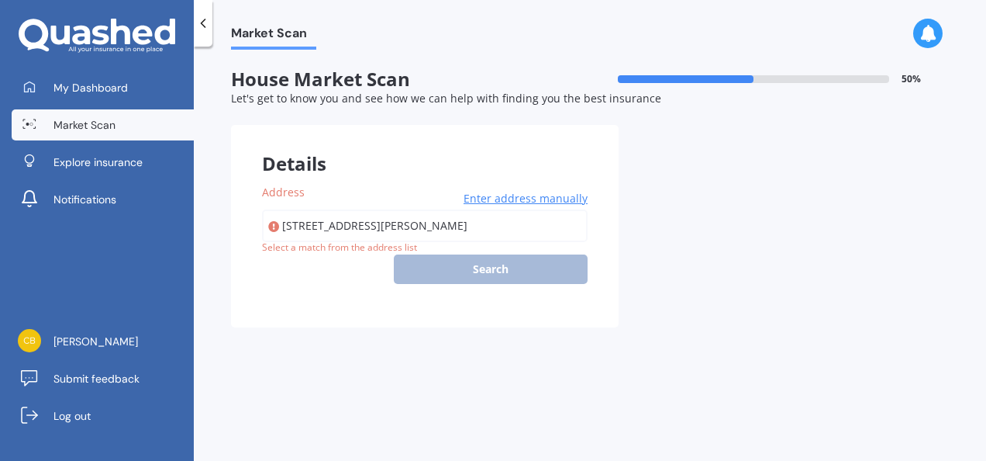
click at [444, 223] on input "7C Raetihi Crescent, Mount Albert, Auckland 1025" at bounding box center [425, 225] width 326 height 33
type input "7C Raetihi Crescent, Mount Albert, Auckland 1025"
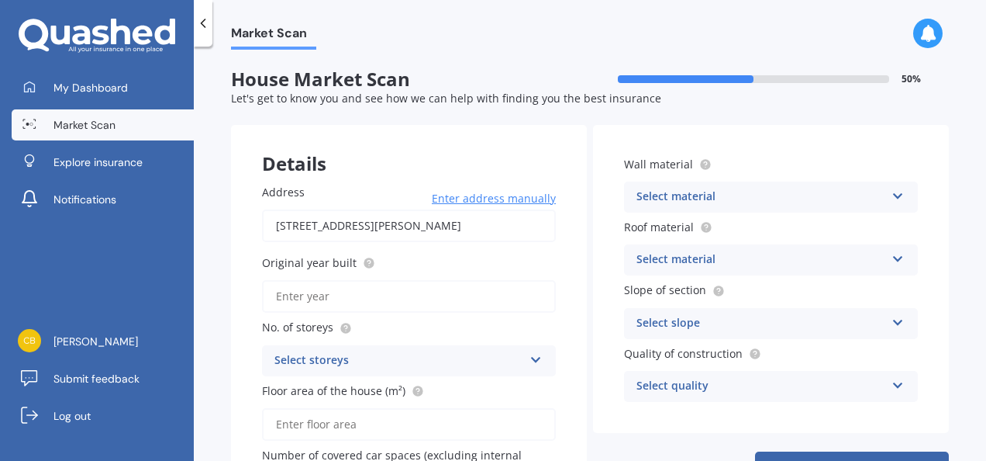
click at [535, 19] on div "Market Scan" at bounding box center [590, 25] width 793 height 50
click at [618, 26] on div "Market Scan" at bounding box center [590, 25] width 793 height 50
